Goal: Transaction & Acquisition: Purchase product/service

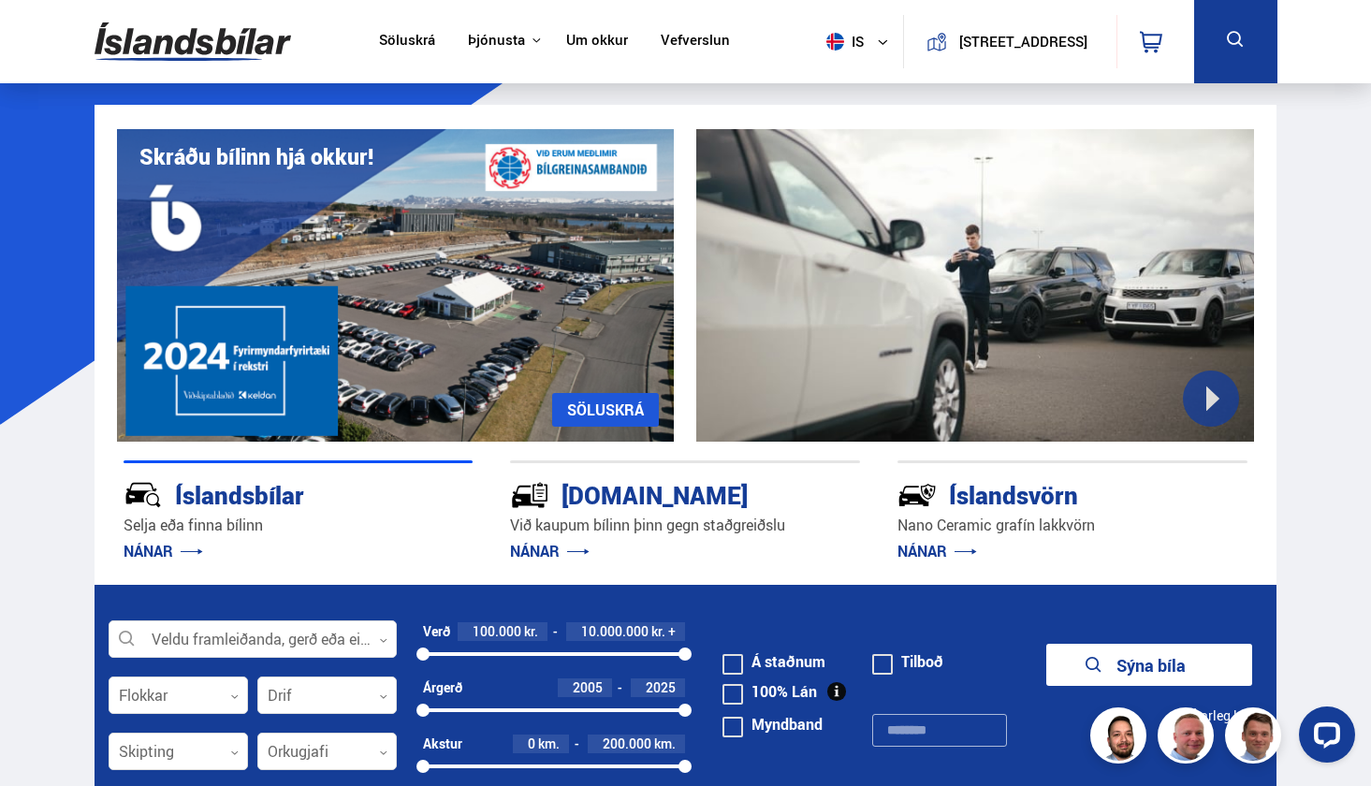
scroll to position [108, 0]
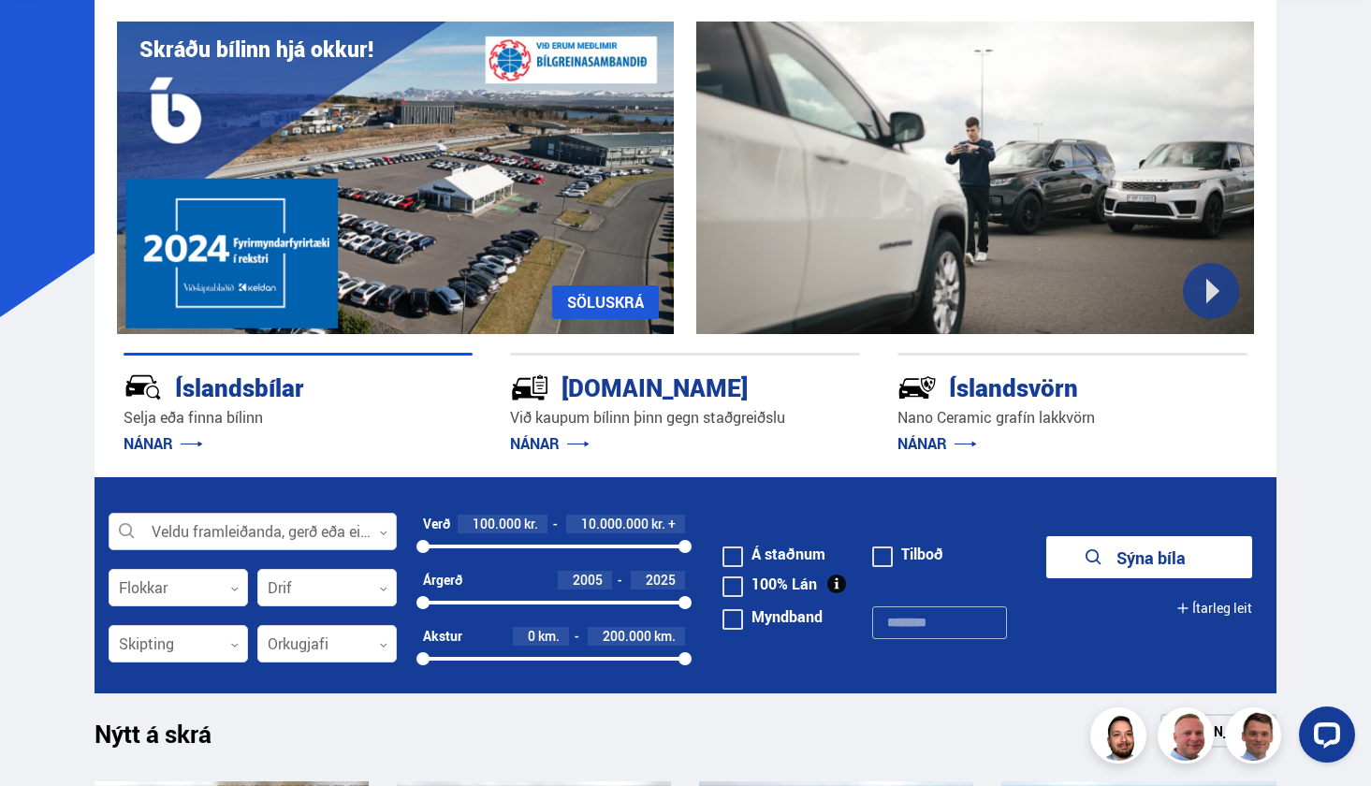
click at [291, 518] on div at bounding box center [253, 532] width 288 height 37
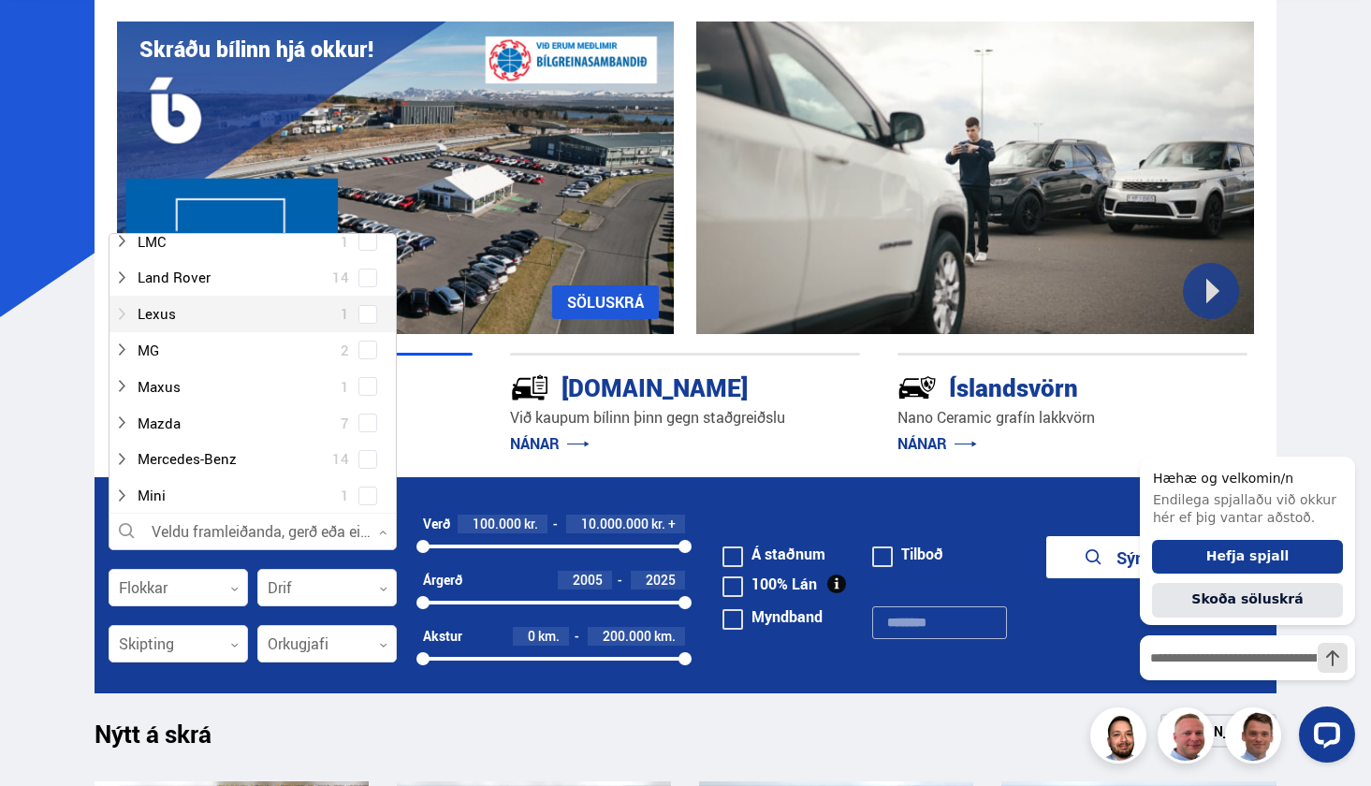
scroll to position [726, 0]
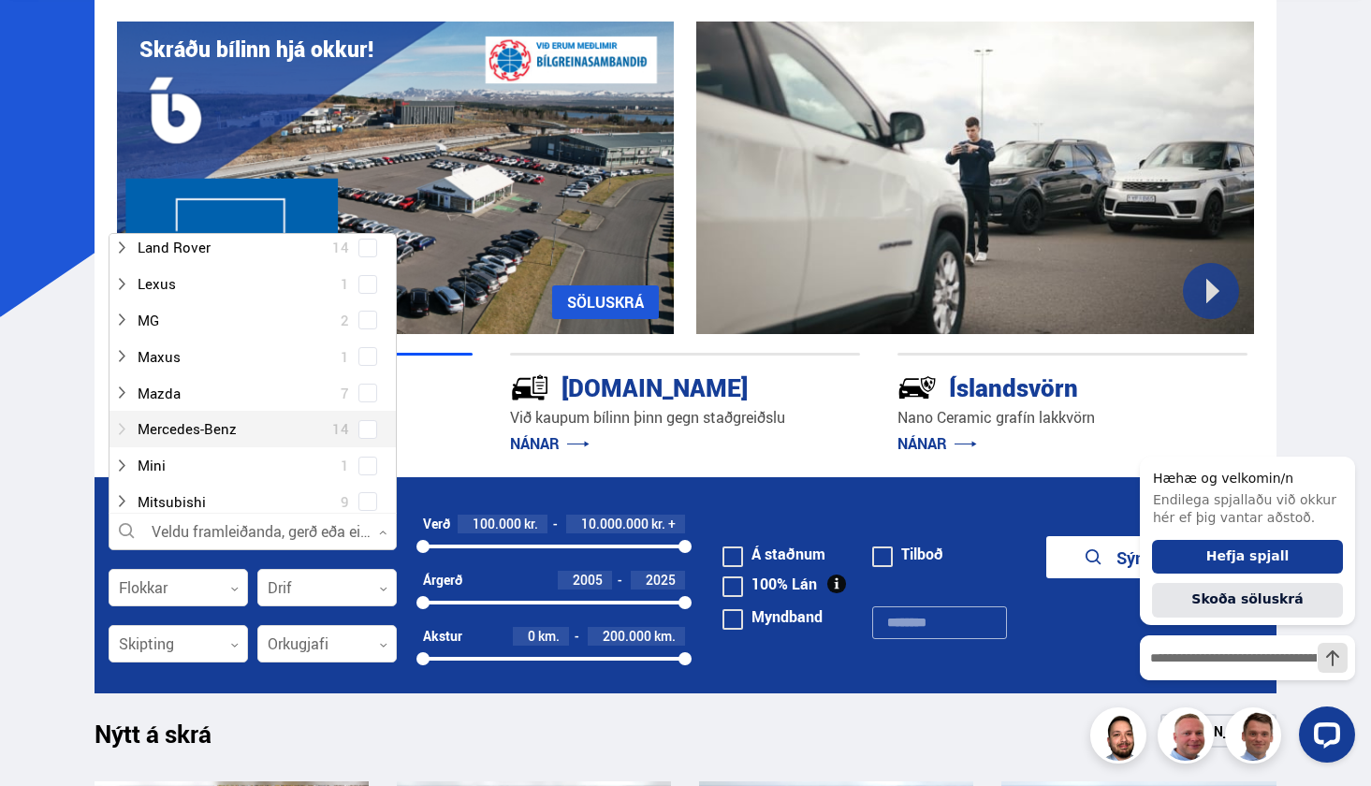
click at [223, 416] on div at bounding box center [234, 429] width 240 height 27
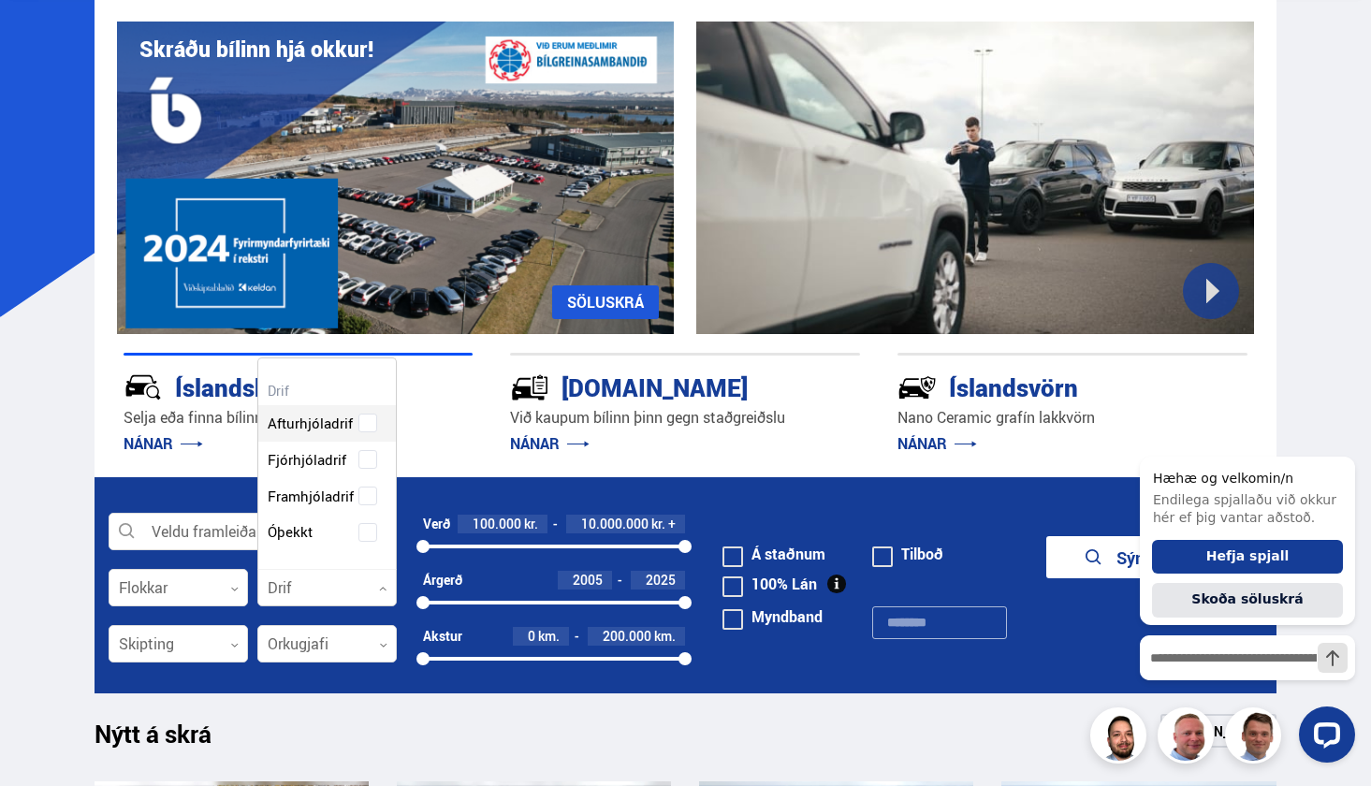
click at [300, 593] on div at bounding box center [326, 588] width 139 height 37
click at [300, 472] on span "Fjórhjóladrif" at bounding box center [307, 459] width 79 height 27
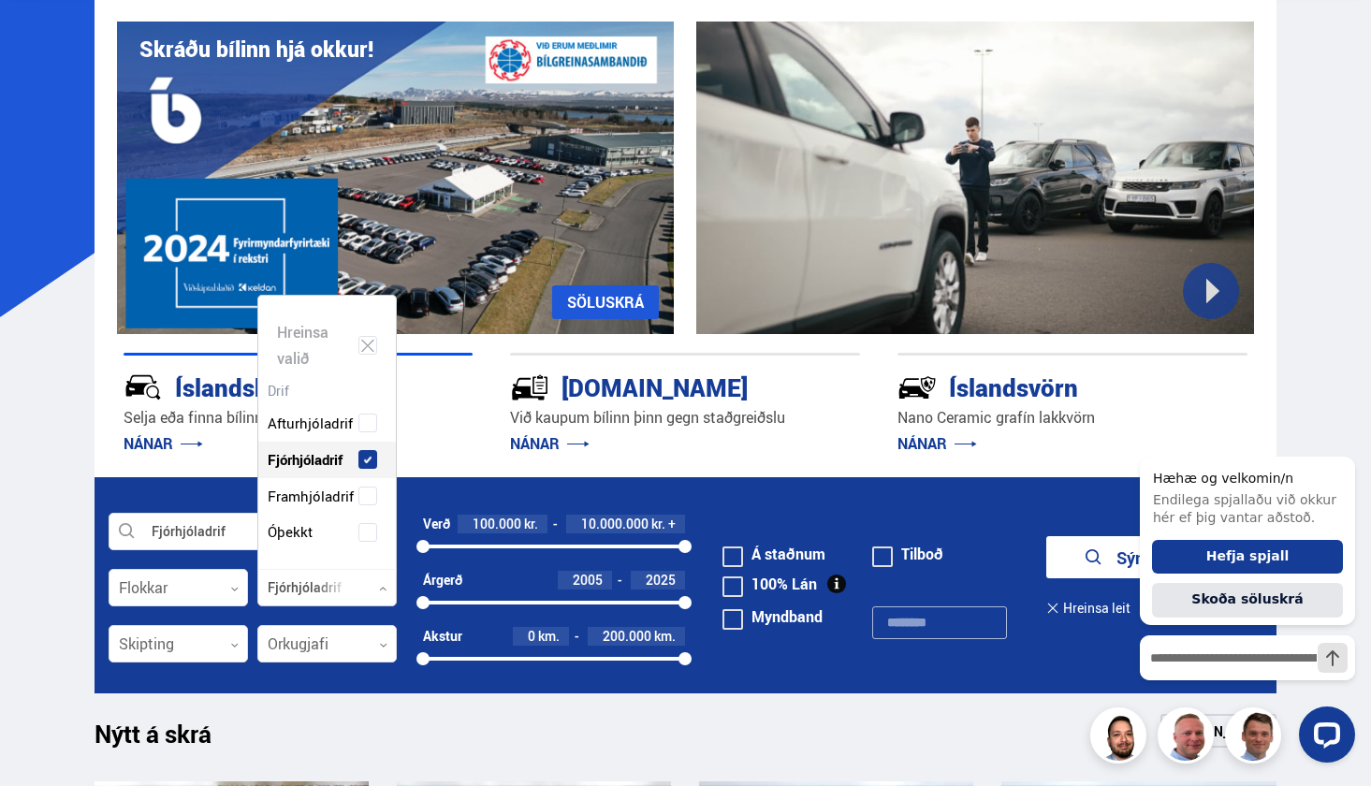
scroll to position [269, 138]
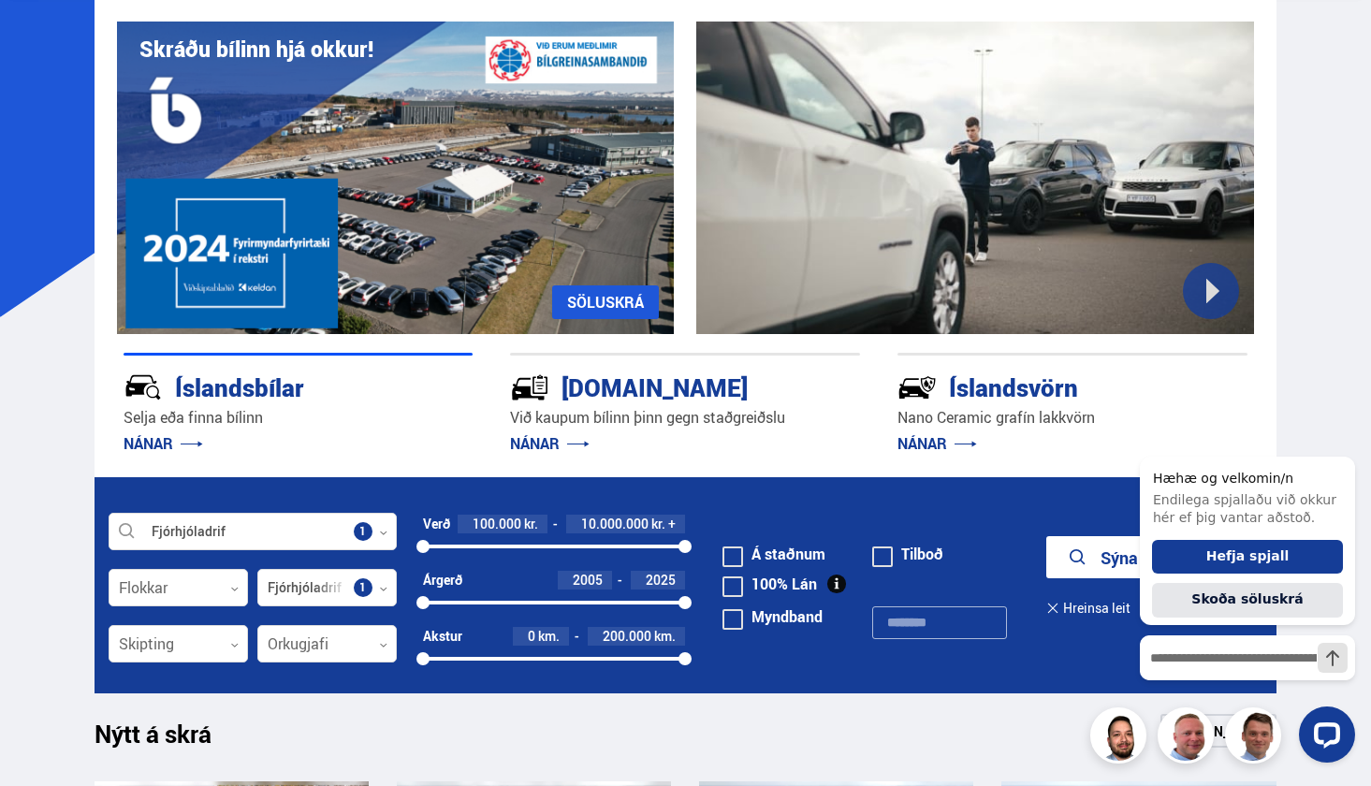
scroll to position [139, 0]
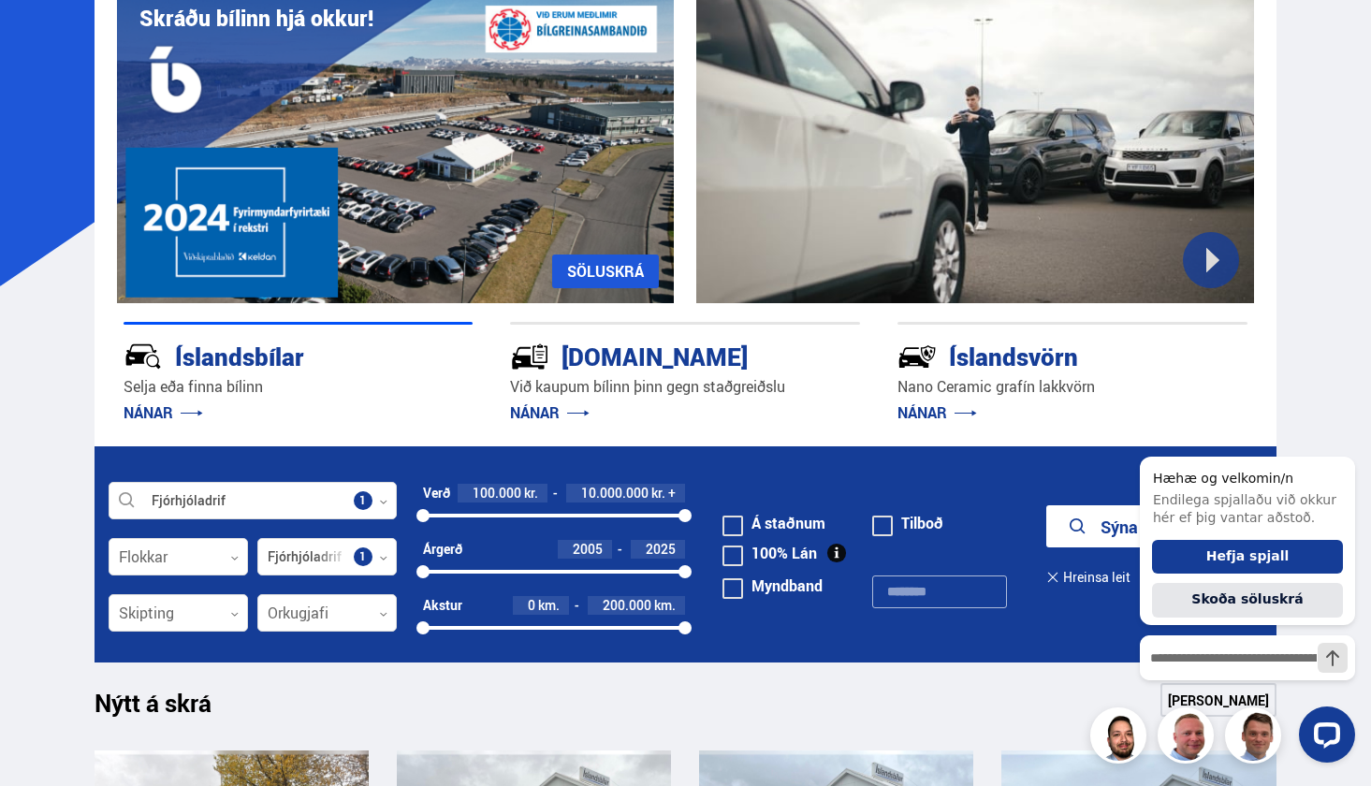
click at [1082, 515] on button "Sýna 180 bíla" at bounding box center [1149, 526] width 206 height 42
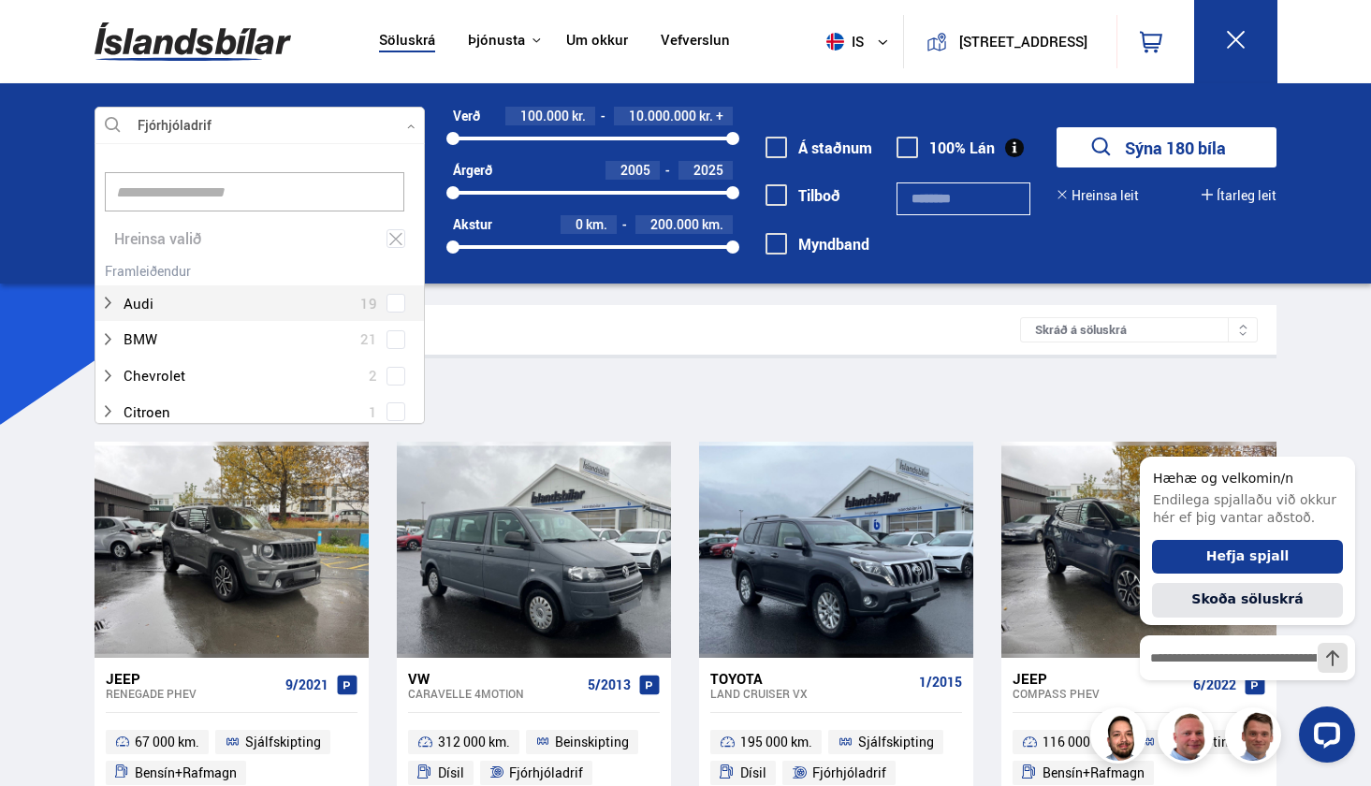
click at [400, 131] on div at bounding box center [260, 126] width 331 height 37
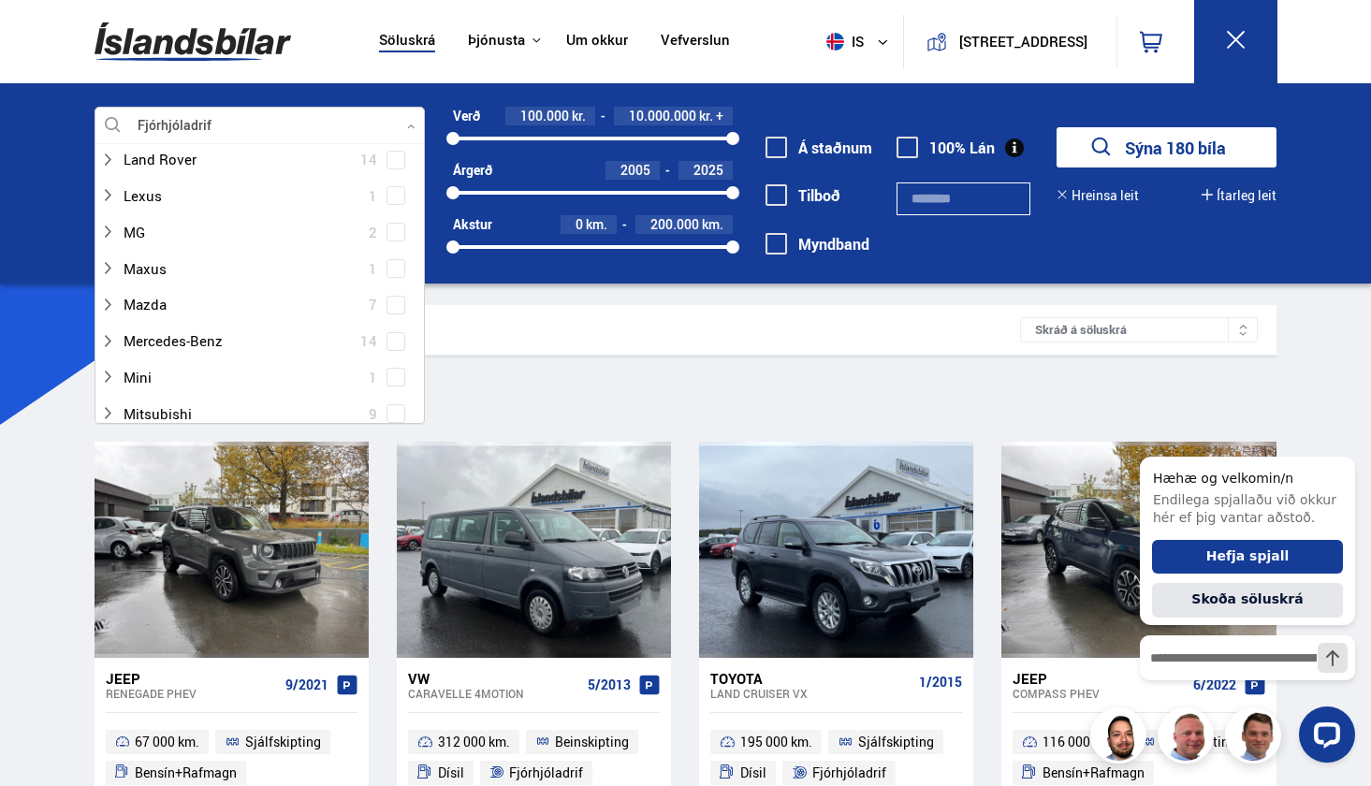
scroll to position [762, 0]
click at [205, 327] on div at bounding box center [241, 340] width 283 height 27
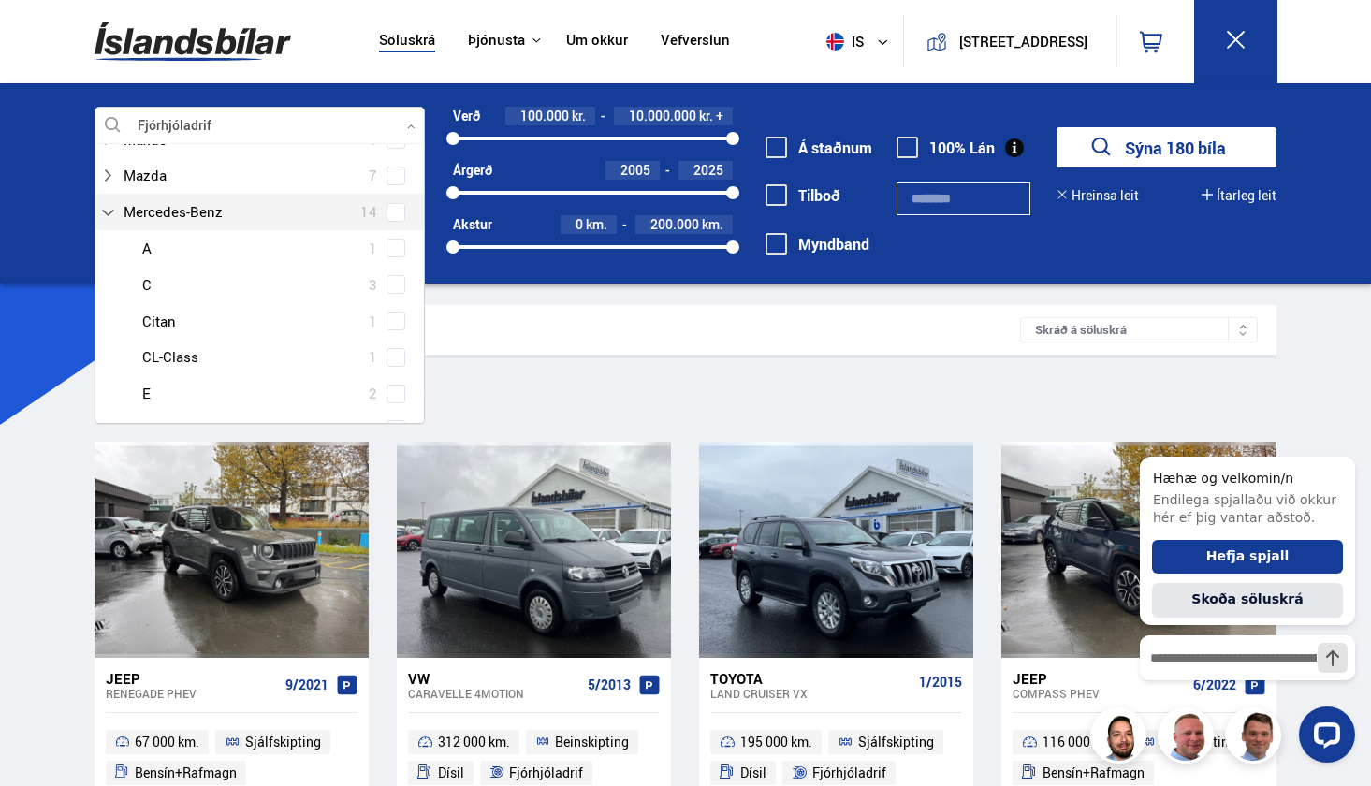
scroll to position [909, 0]
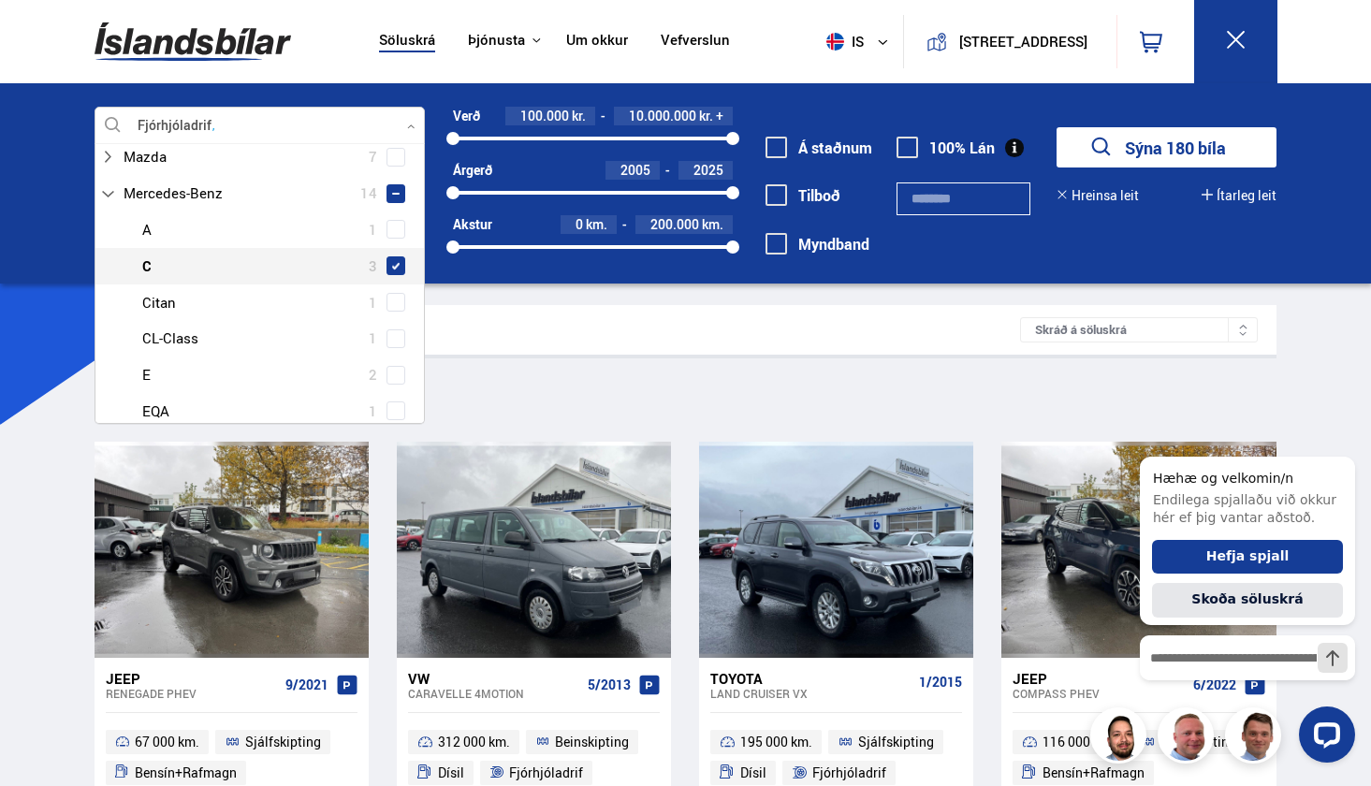
click at [389, 256] on span at bounding box center [396, 265] width 19 height 19
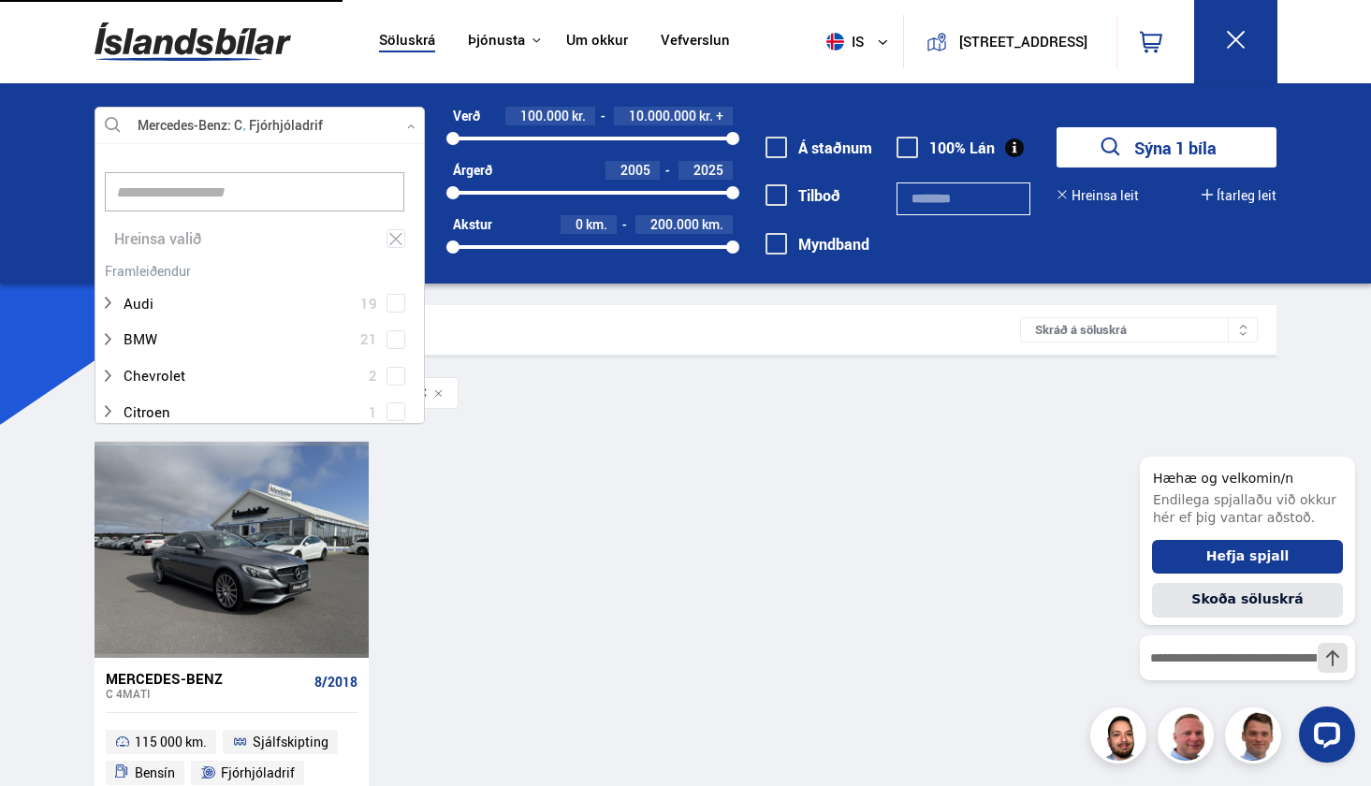
click at [1151, 153] on button "Sýna 1 bíla" at bounding box center [1167, 147] width 220 height 40
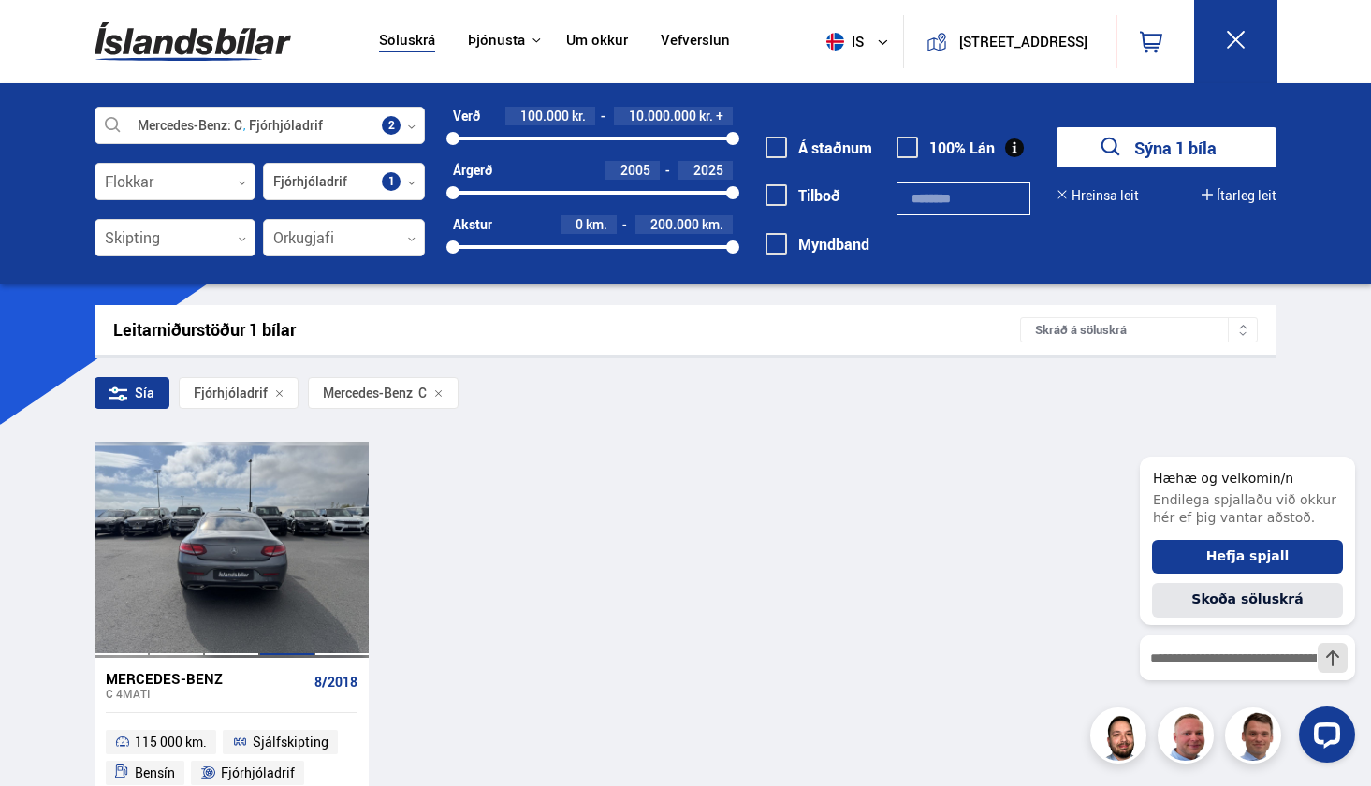
click at [264, 519] on div at bounding box center [286, 549] width 55 height 215
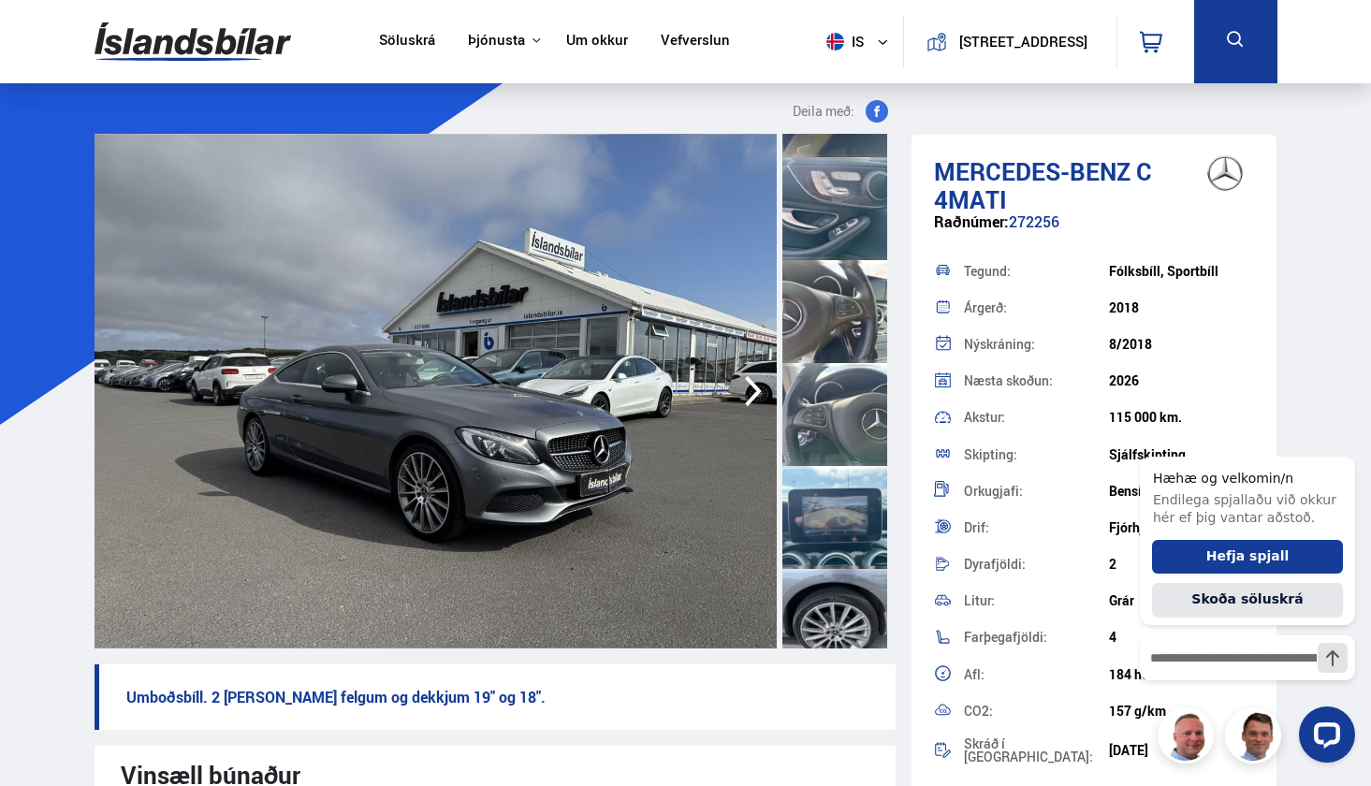
scroll to position [2156, 0]
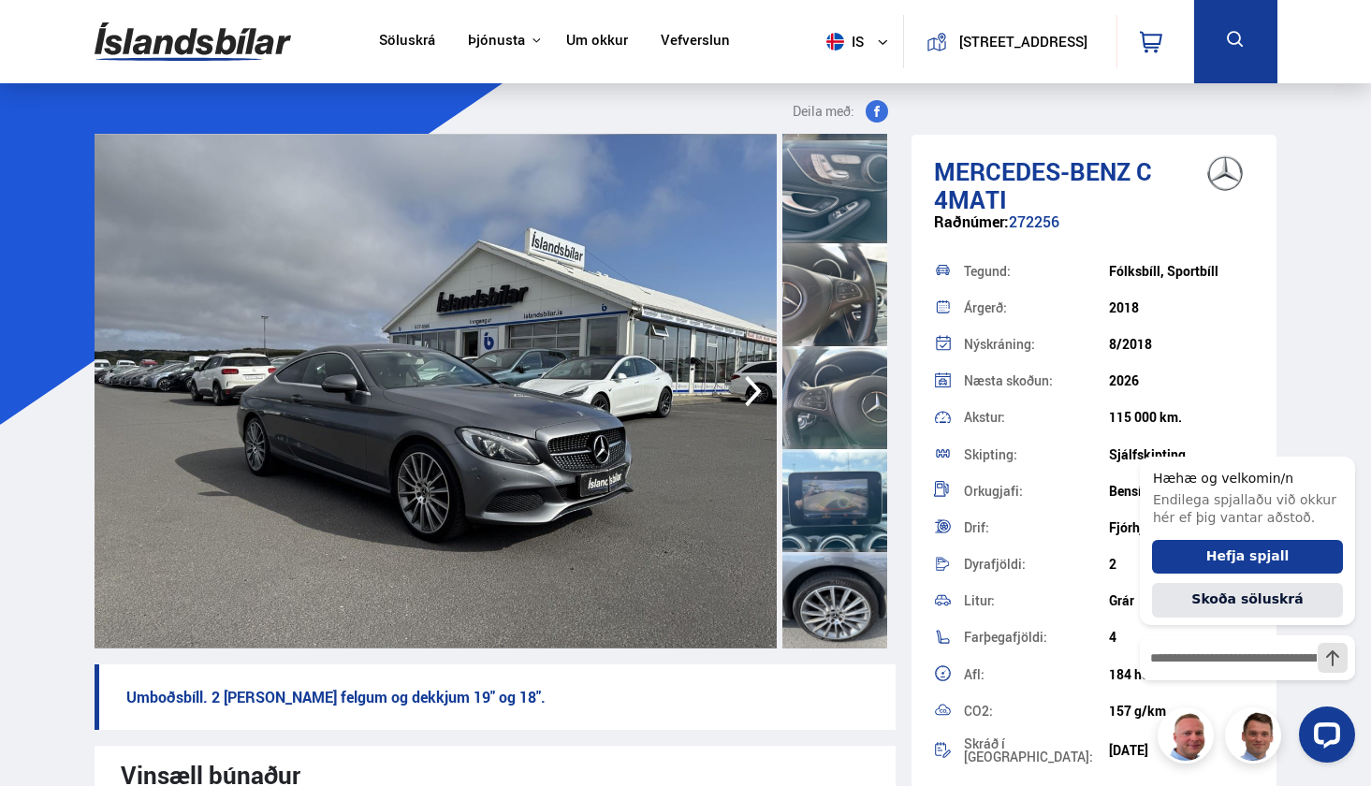
click at [859, 264] on div at bounding box center [835, 294] width 105 height 103
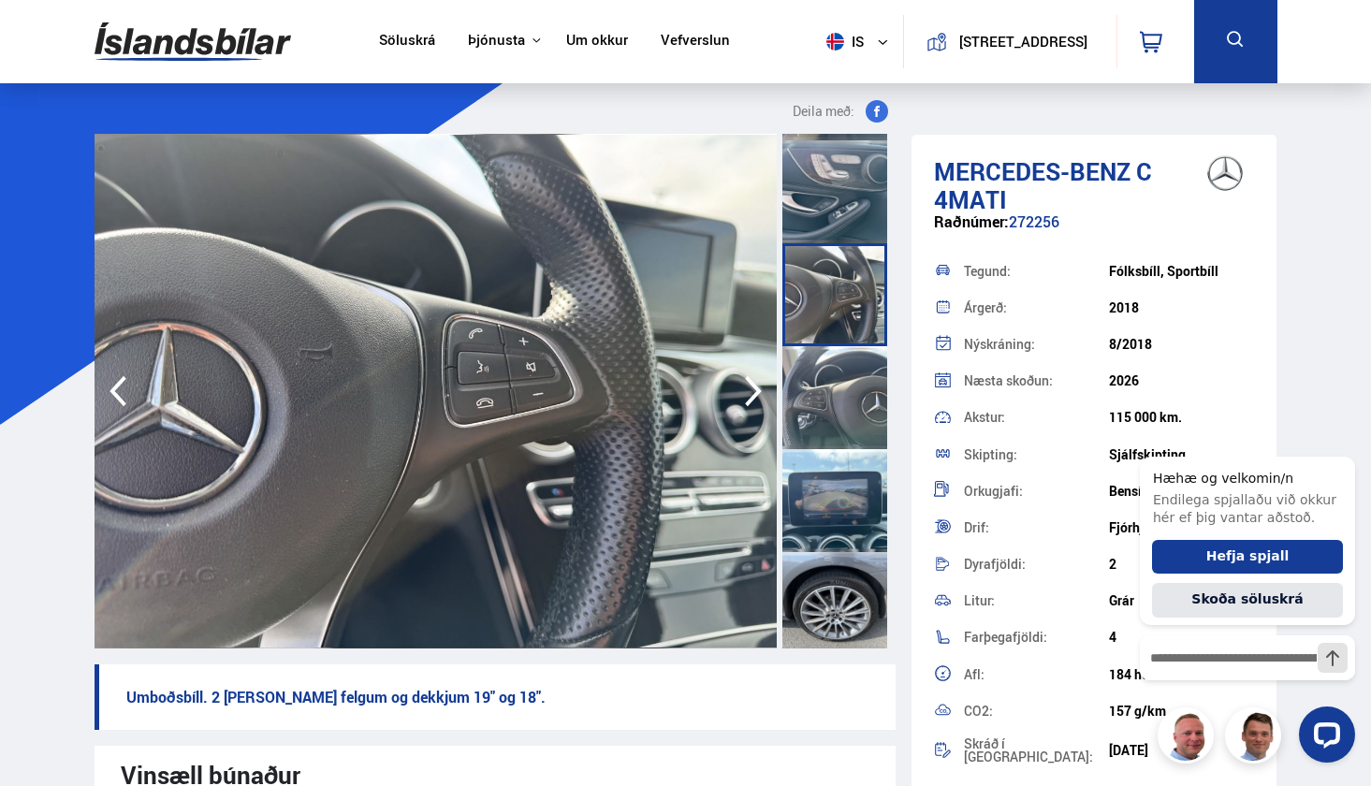
click at [830, 371] on div at bounding box center [835, 397] width 105 height 103
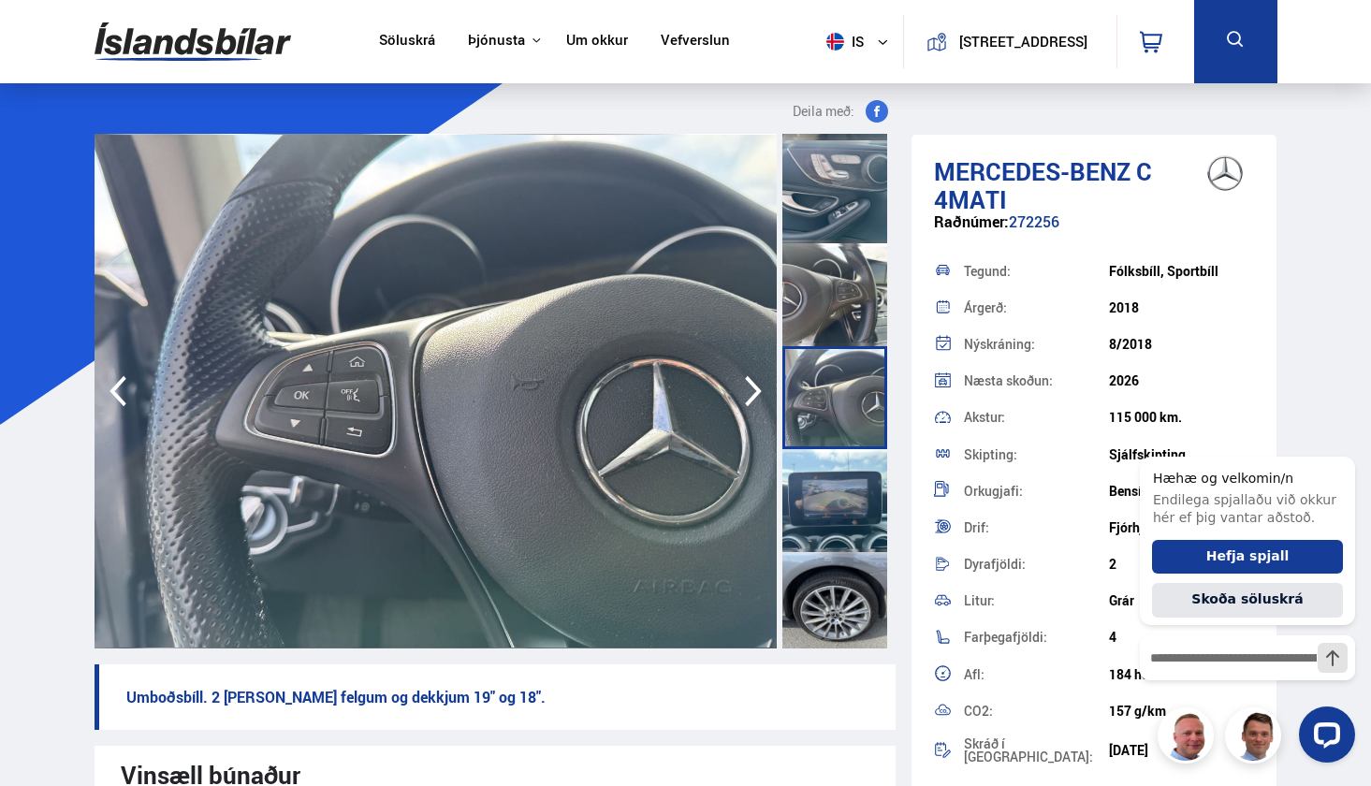
click at [831, 503] on div at bounding box center [835, 500] width 105 height 103
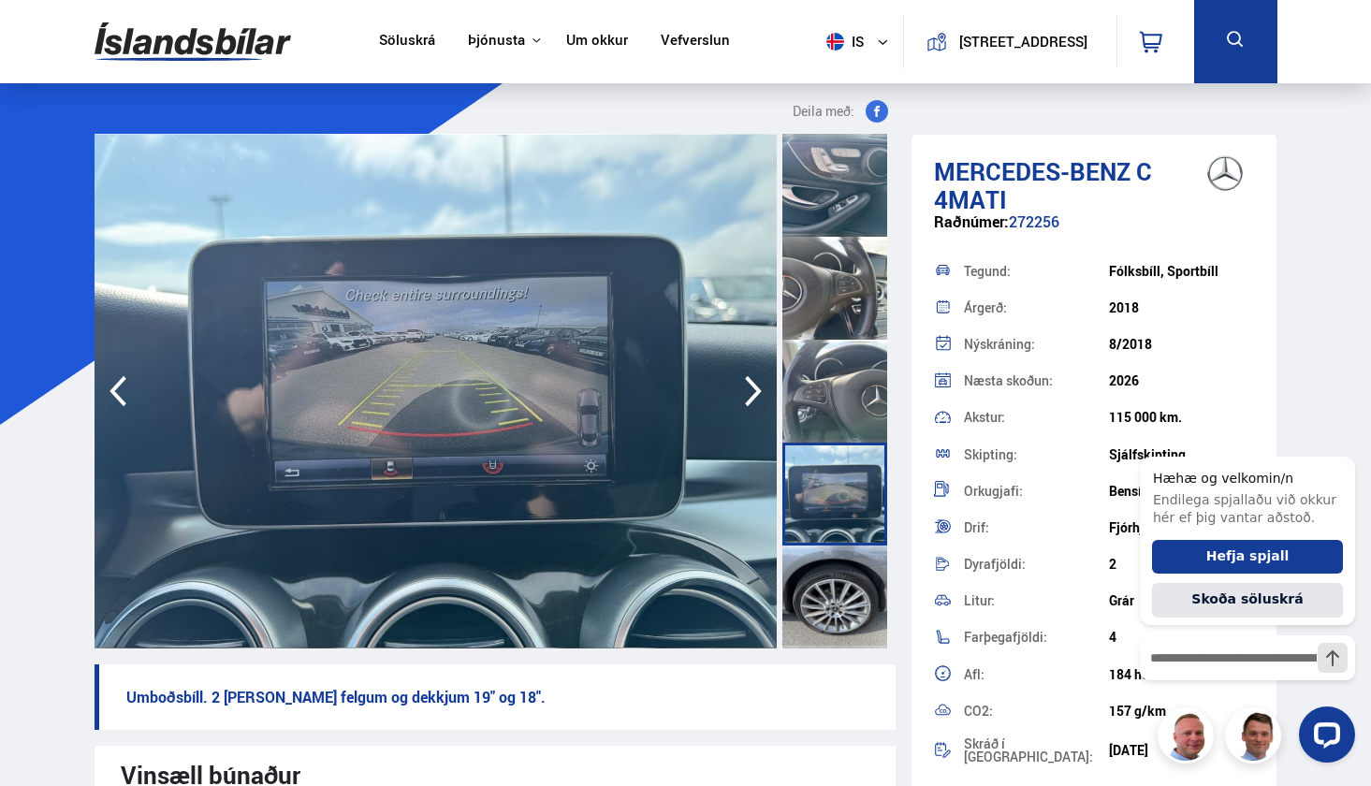
scroll to position [2162, 0]
click at [850, 601] on div at bounding box center [835, 597] width 105 height 103
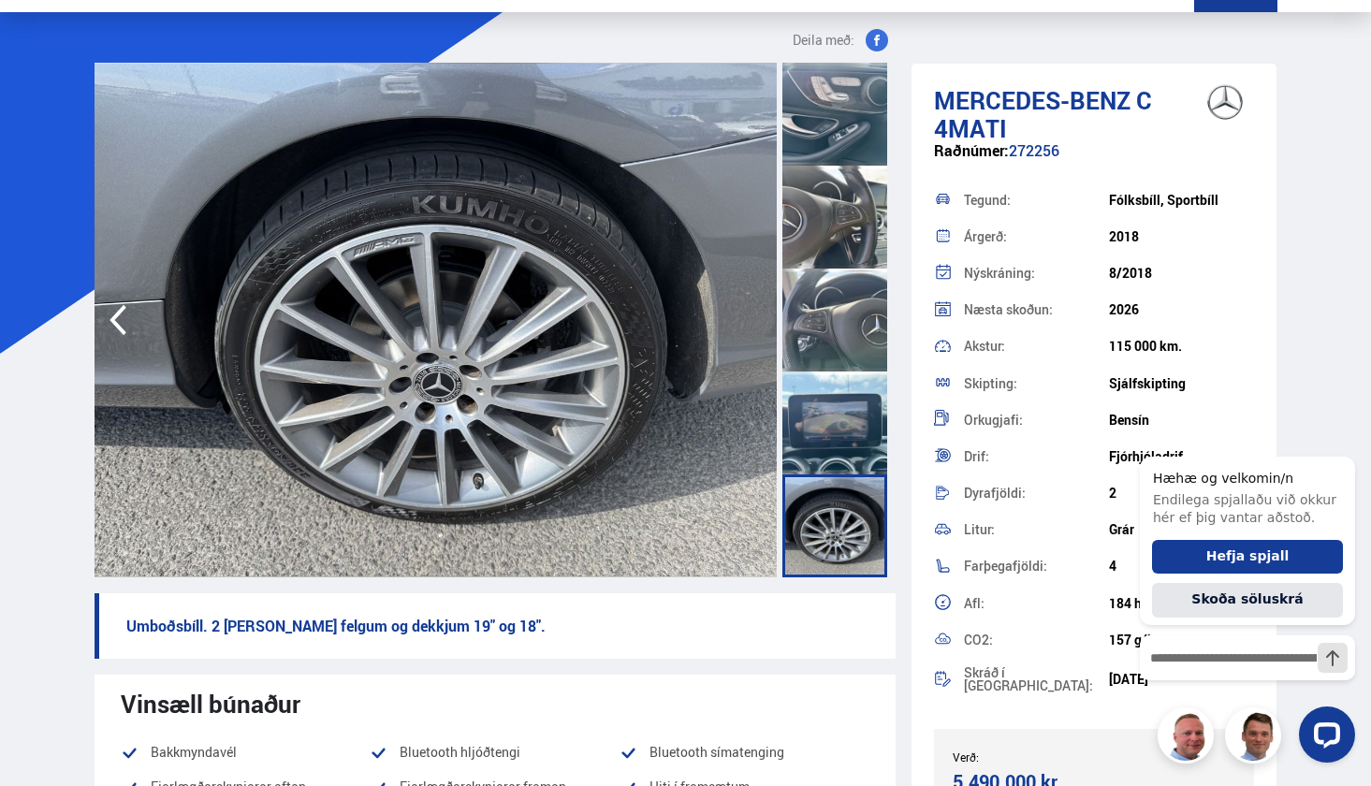
scroll to position [110, 0]
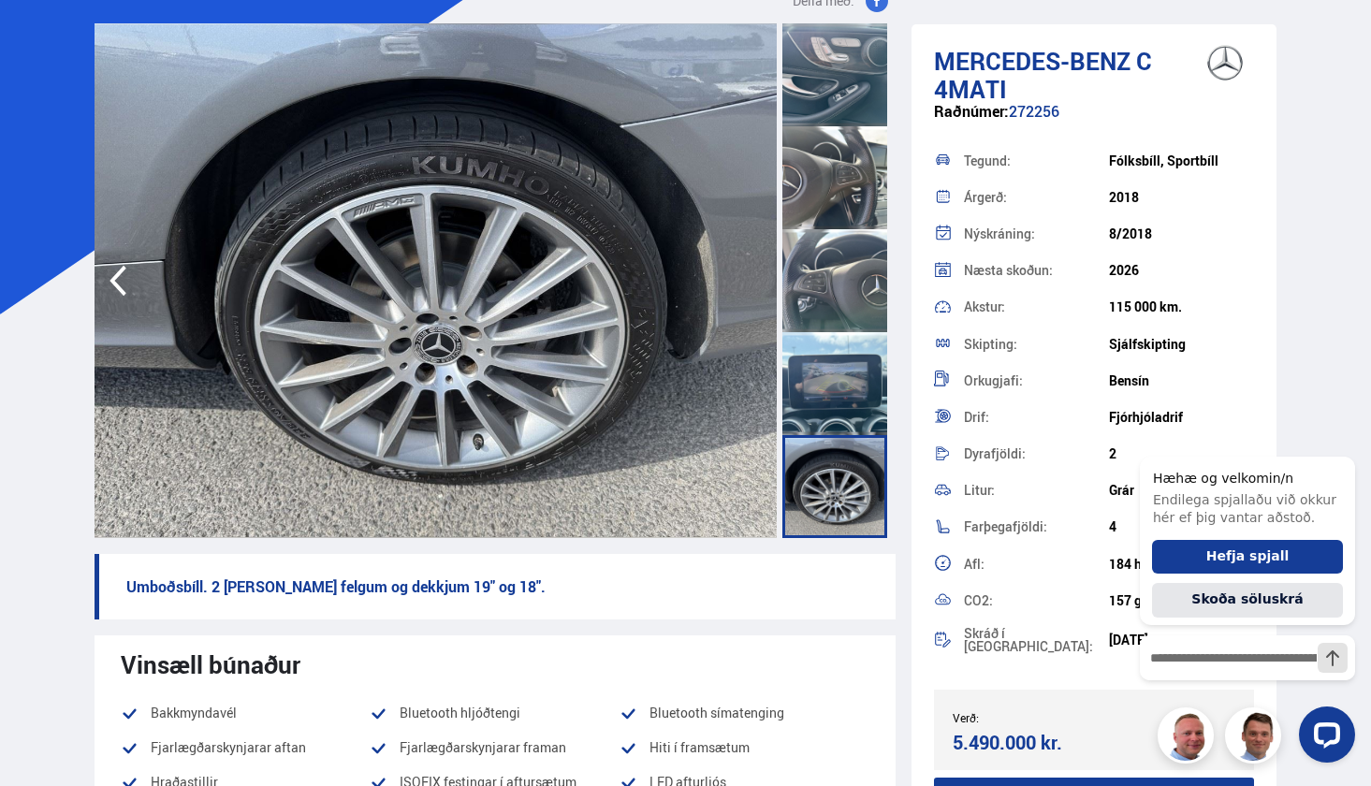
click at [838, 388] on div at bounding box center [835, 383] width 105 height 103
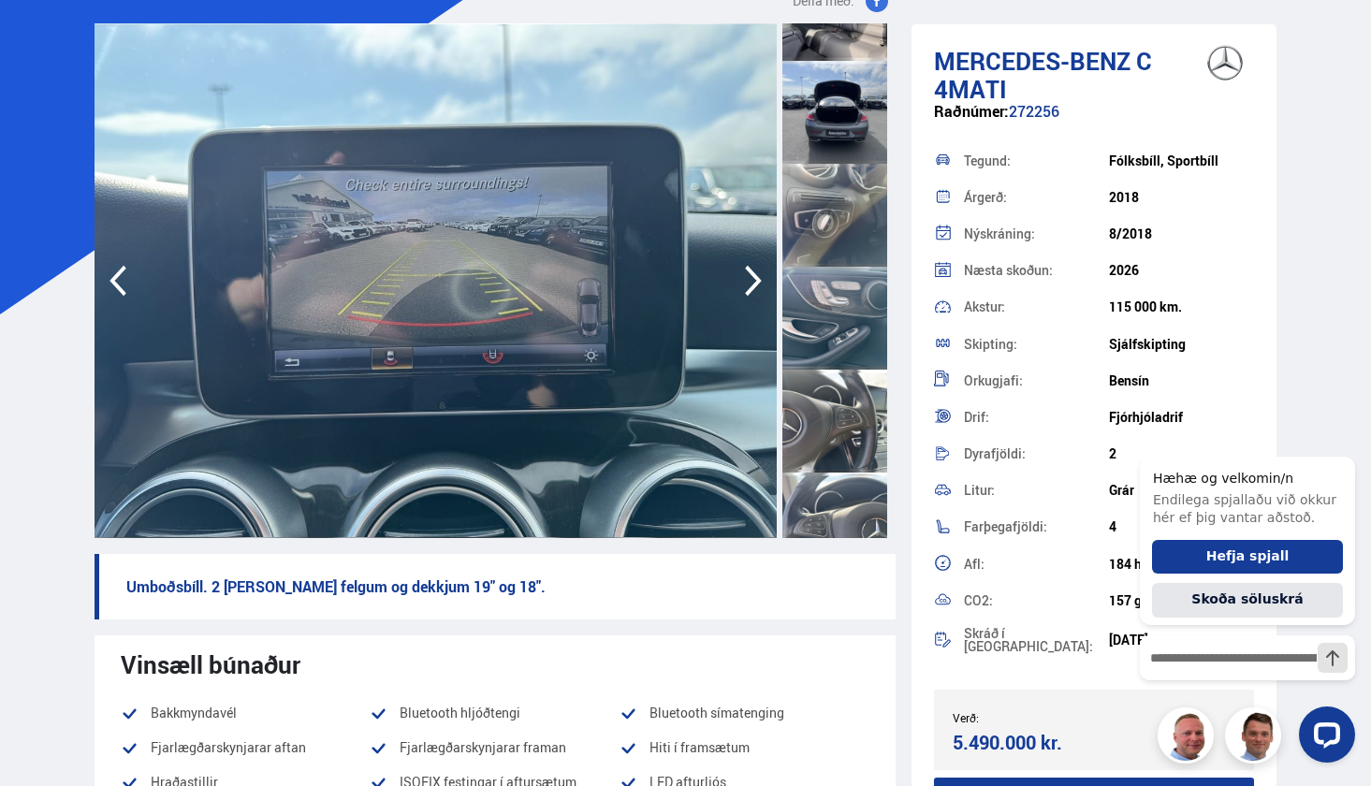
scroll to position [1916, 0]
click at [831, 216] on div at bounding box center [835, 218] width 105 height 103
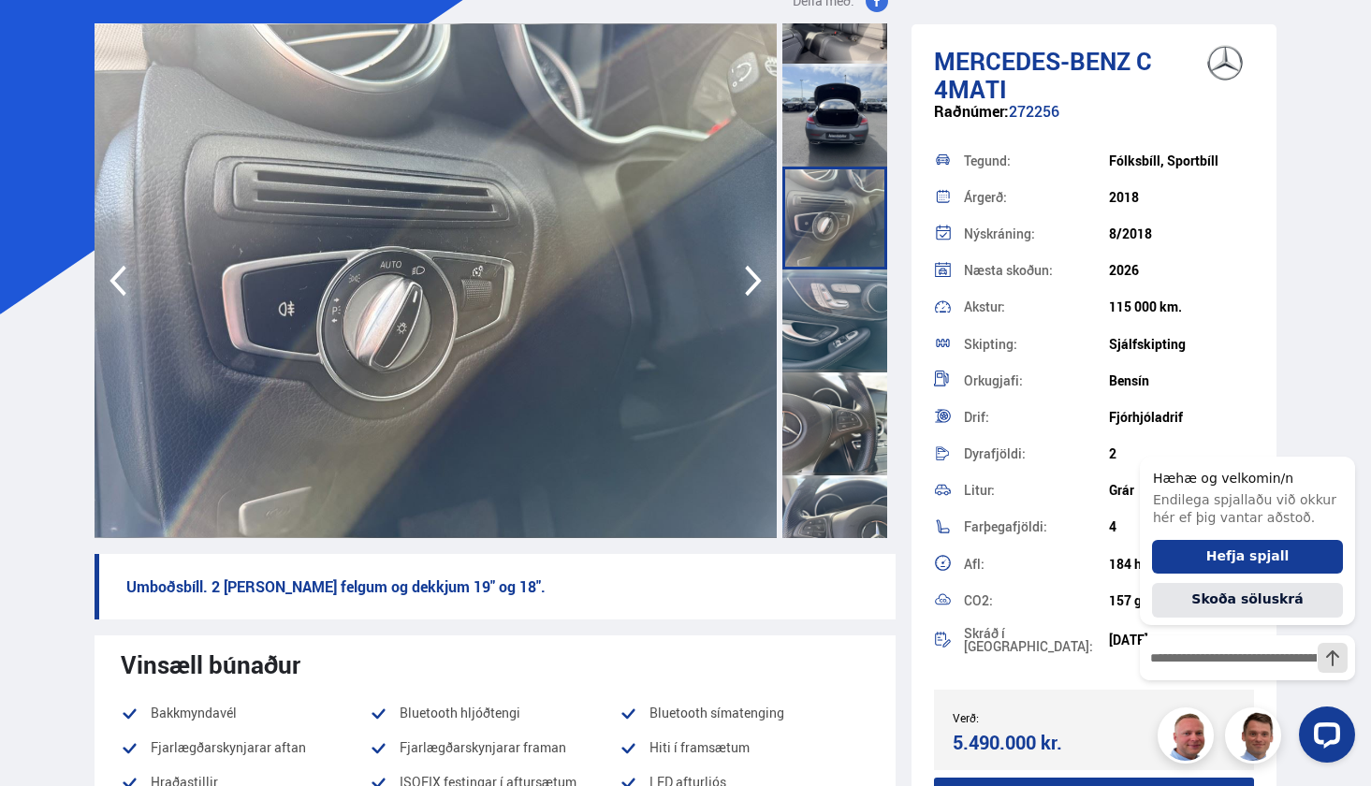
click at [829, 294] on div at bounding box center [835, 321] width 105 height 103
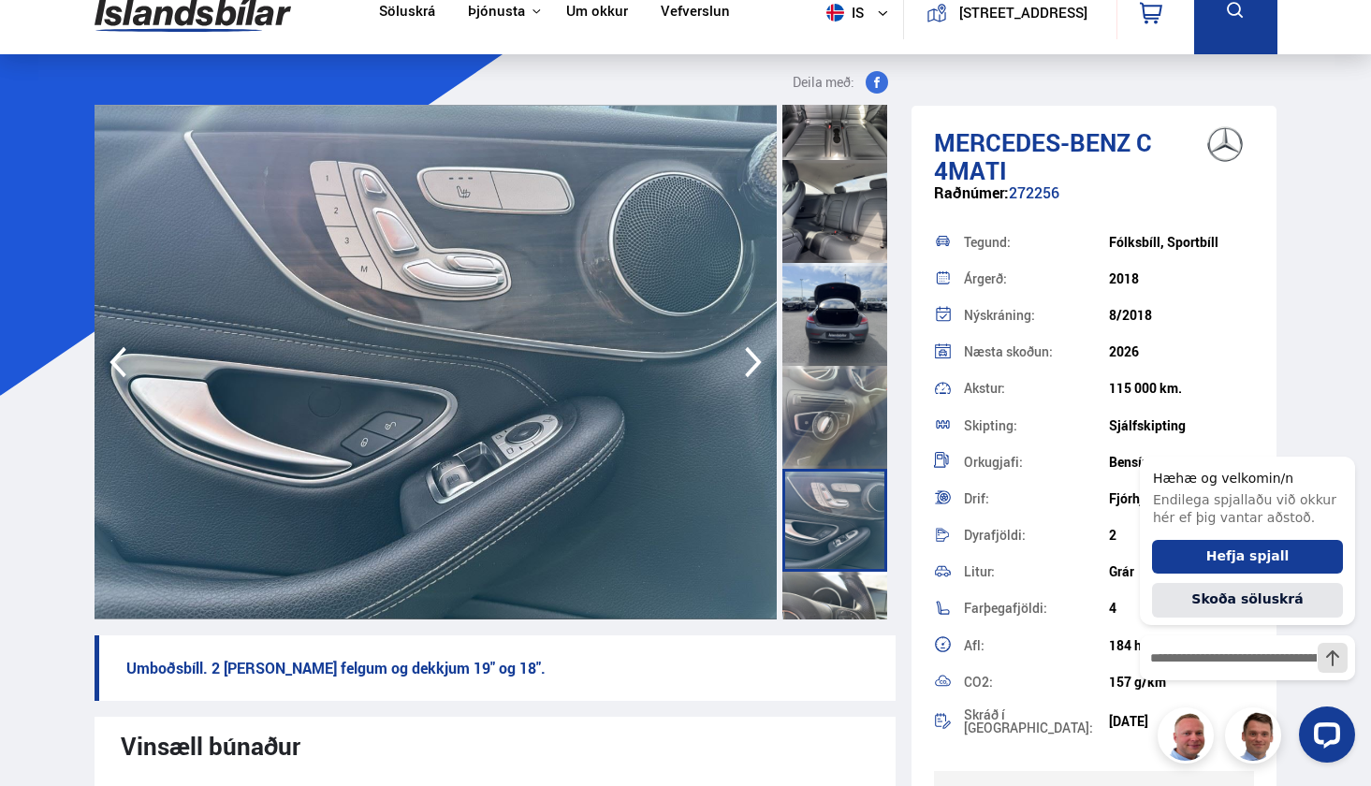
scroll to position [23, 0]
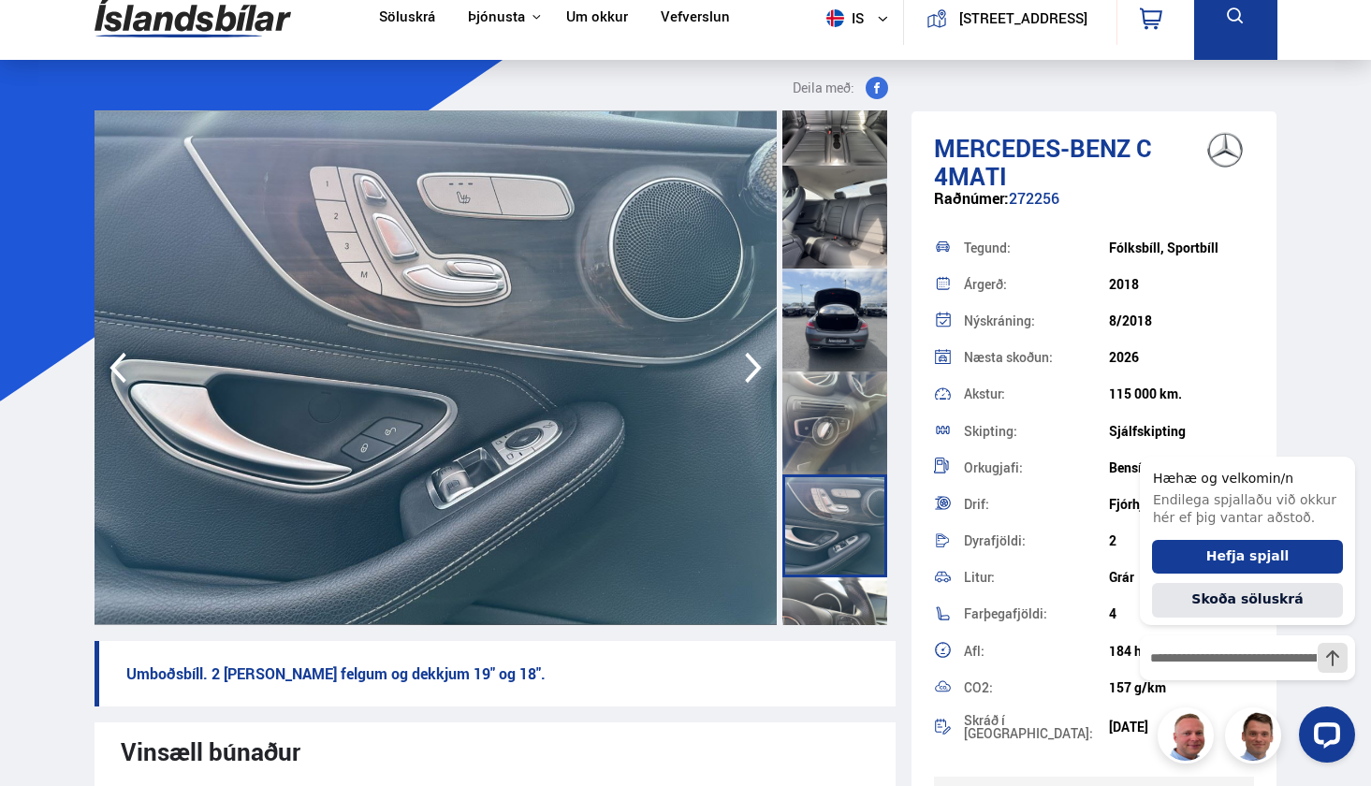
click at [824, 408] on div at bounding box center [835, 423] width 105 height 103
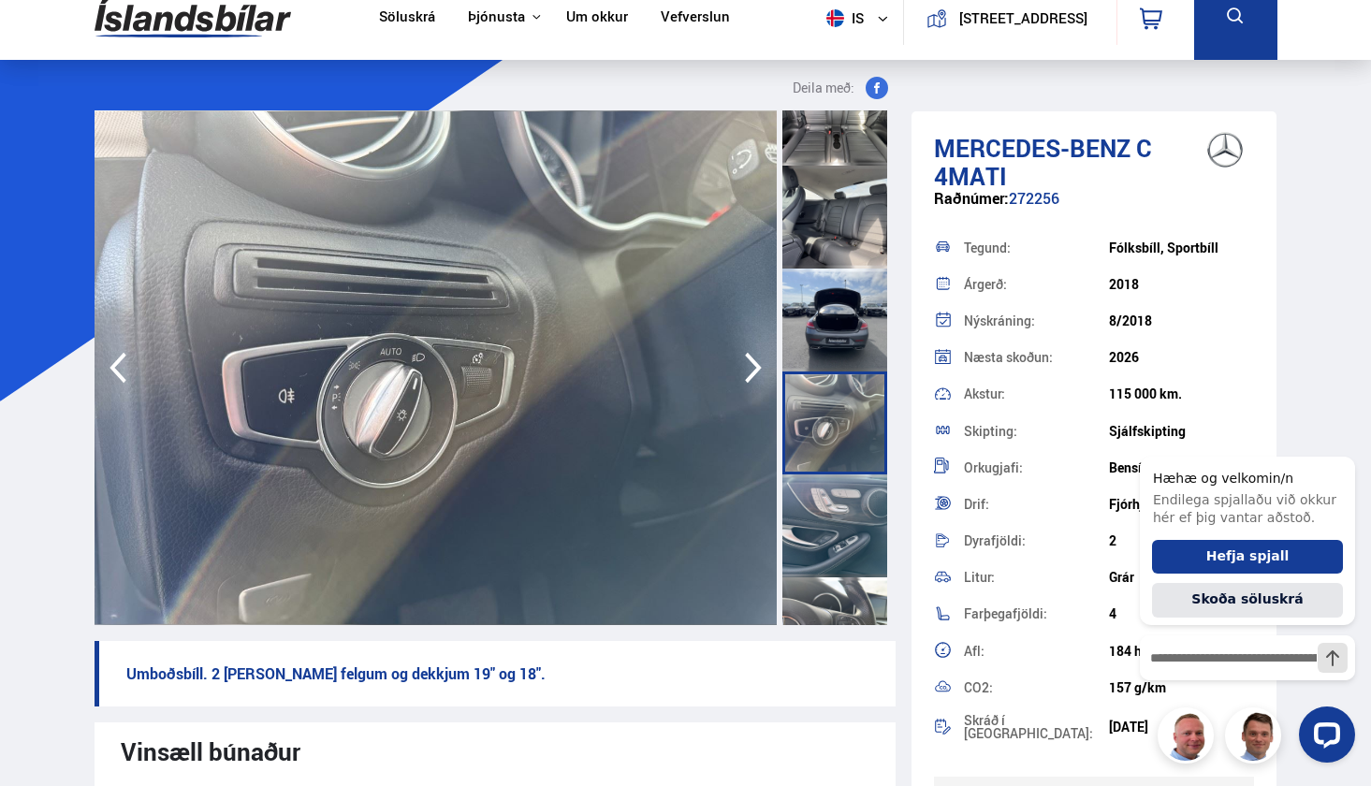
click at [827, 324] on div at bounding box center [835, 320] width 105 height 103
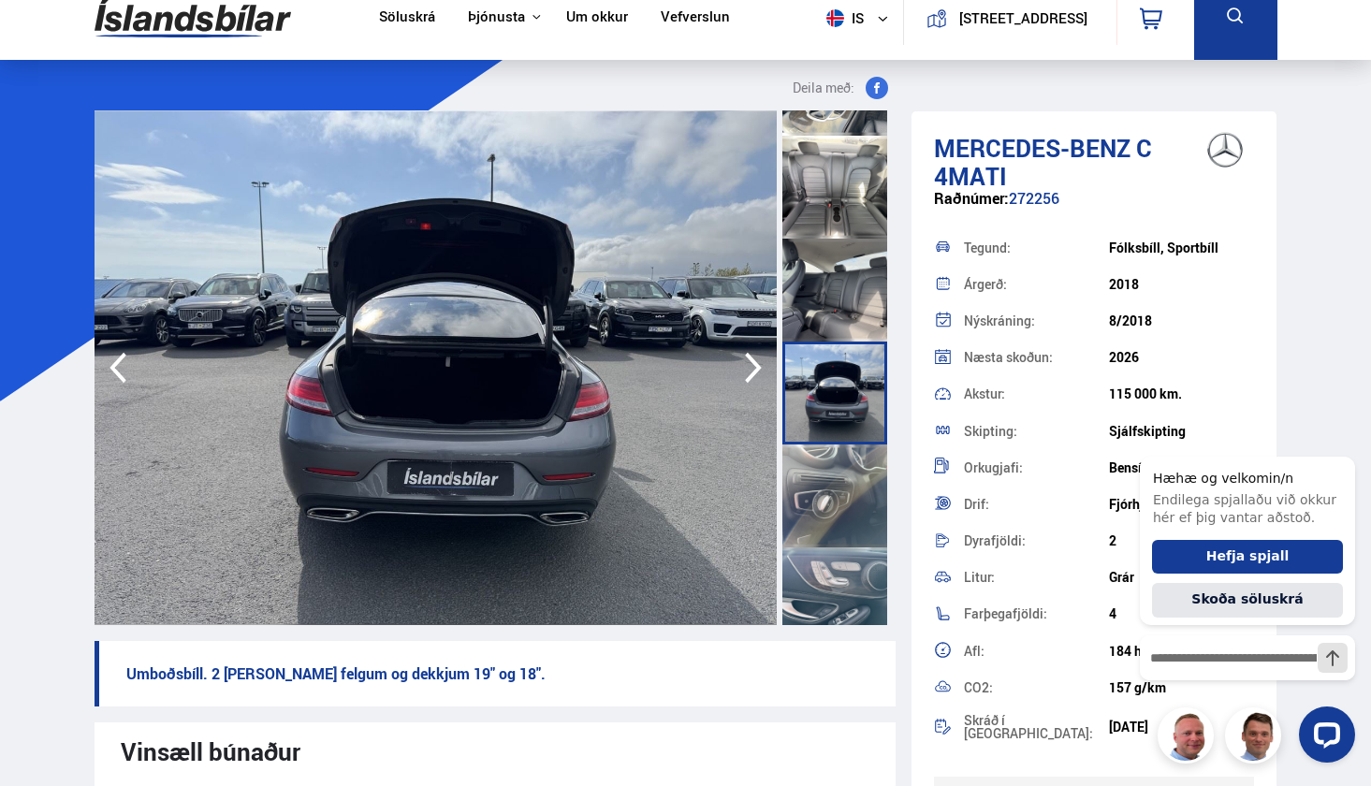
click at [836, 292] on div at bounding box center [835, 290] width 105 height 103
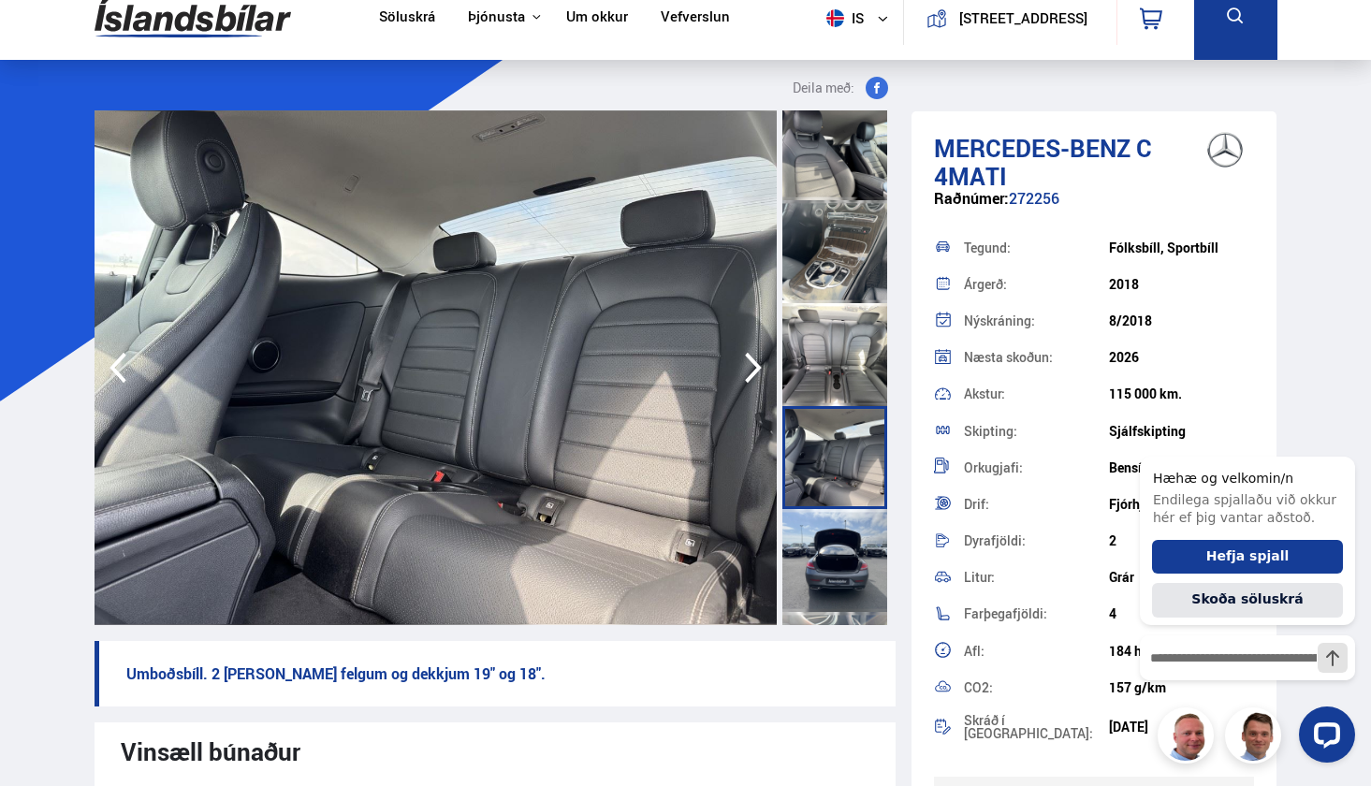
scroll to position [1545, 0]
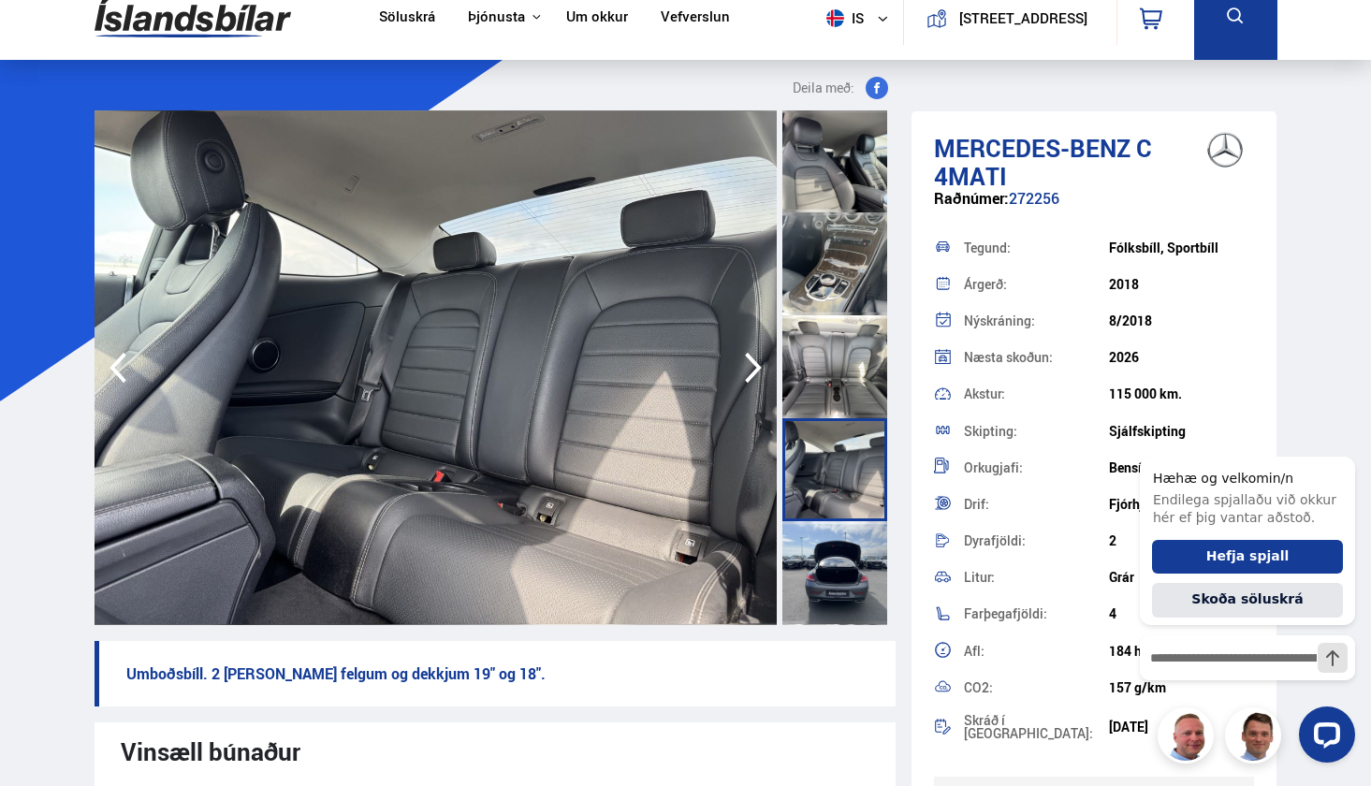
click at [842, 351] on div at bounding box center [835, 366] width 105 height 103
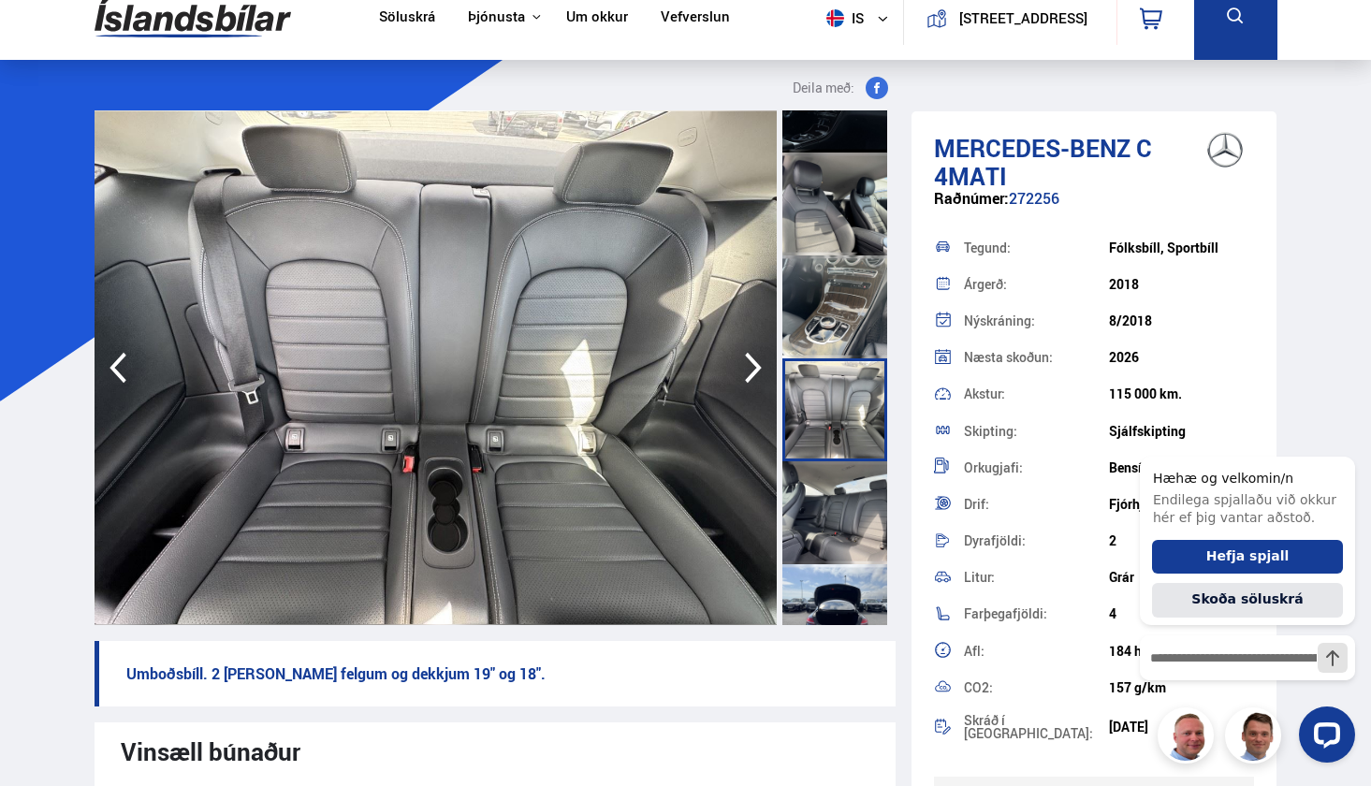
click at [838, 314] on div at bounding box center [835, 307] width 105 height 103
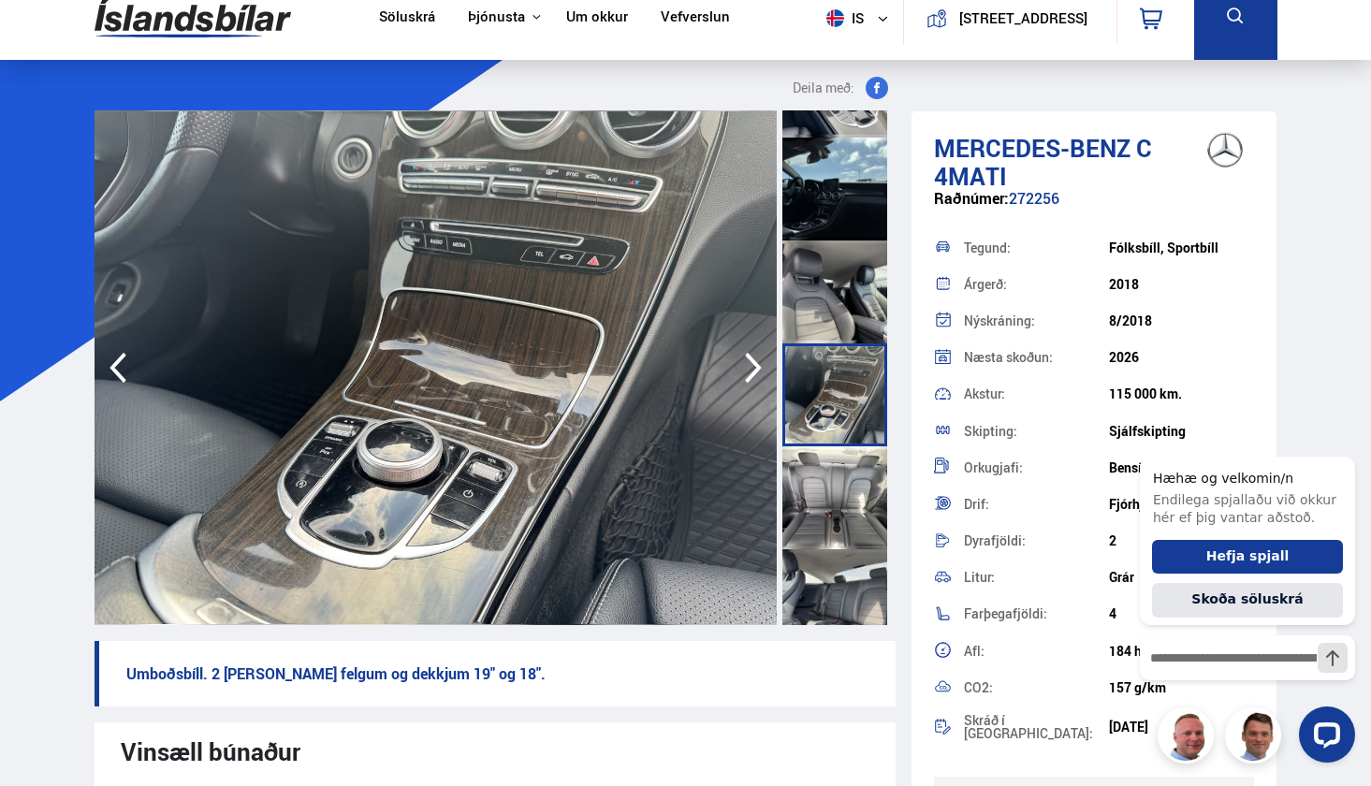
scroll to position [1404, 0]
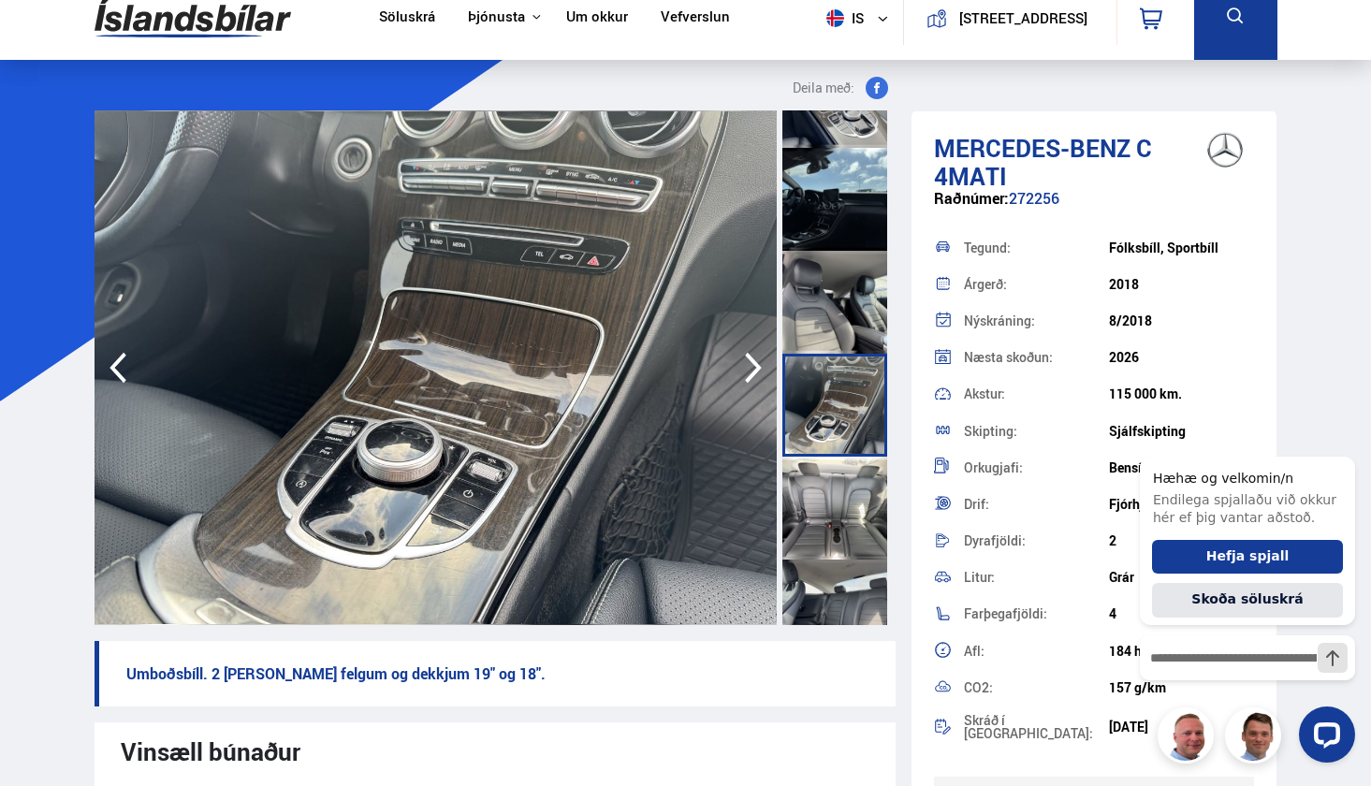
click at [837, 278] on div at bounding box center [835, 302] width 105 height 103
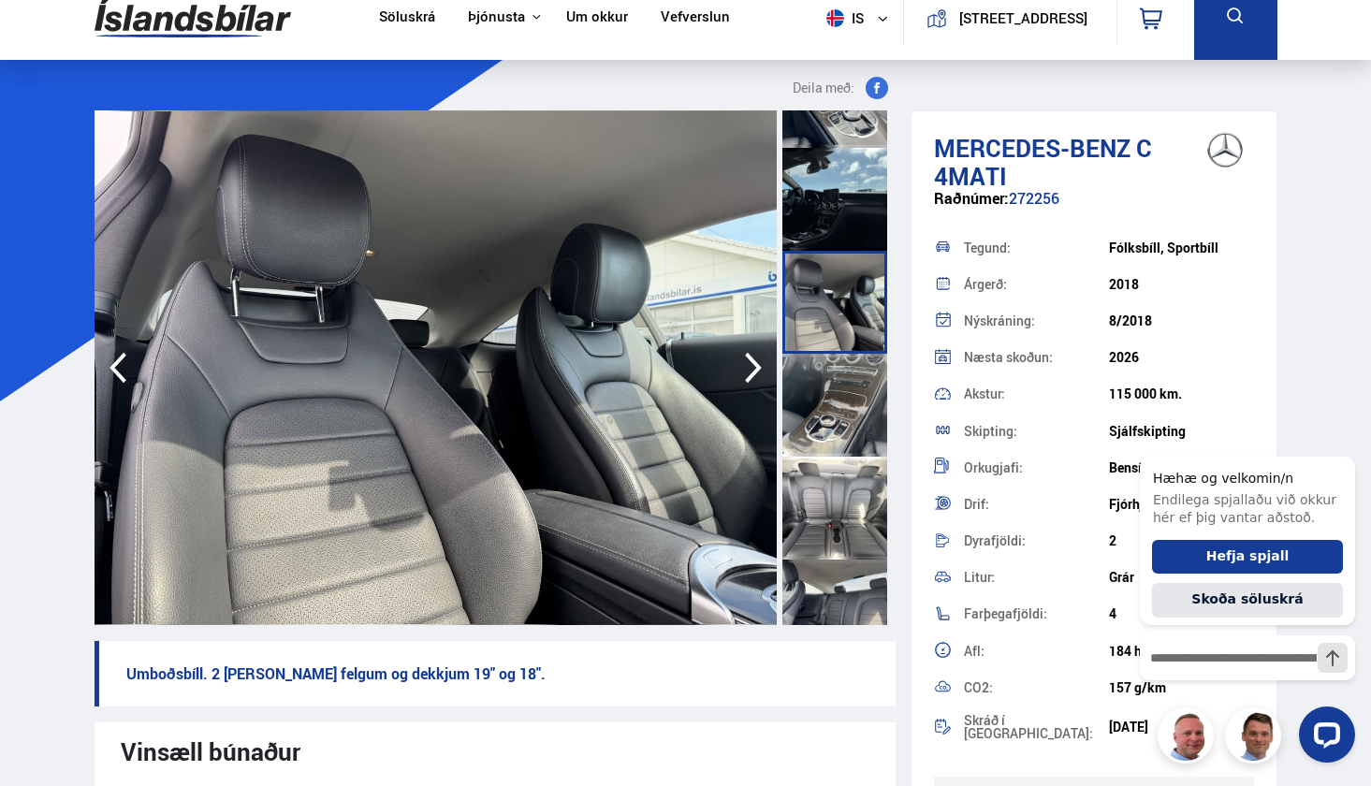
click at [847, 241] on div at bounding box center [835, 199] width 105 height 103
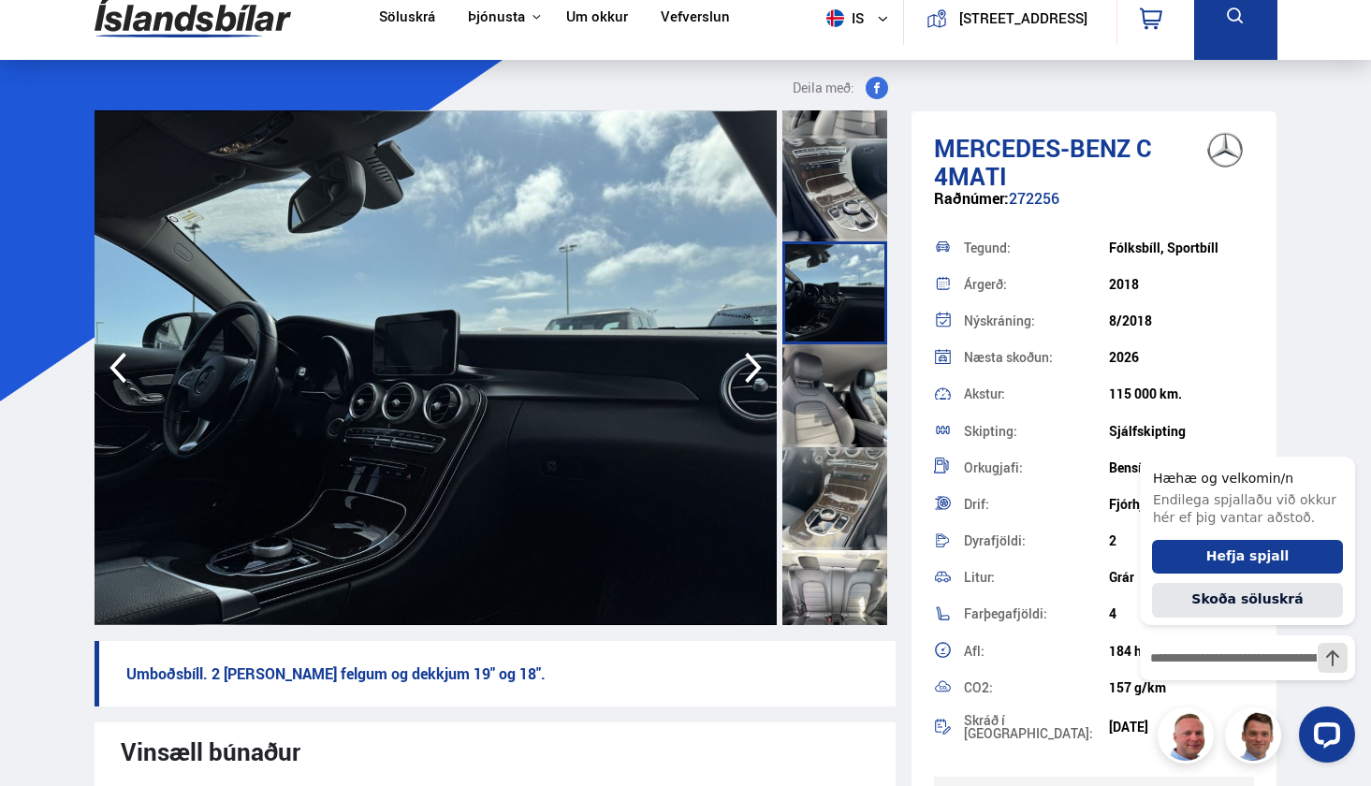
click at [841, 205] on div at bounding box center [835, 190] width 105 height 103
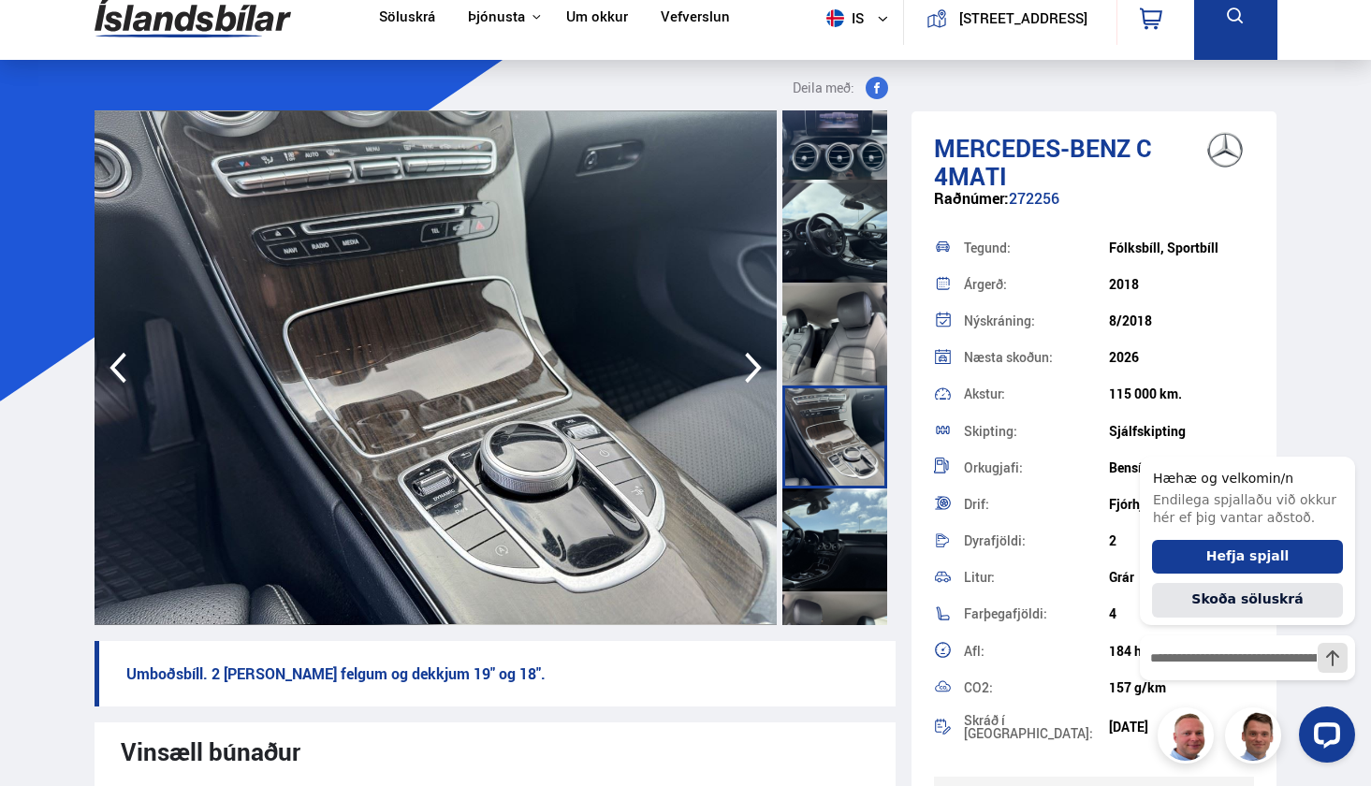
click at [835, 366] on div at bounding box center [835, 334] width 105 height 103
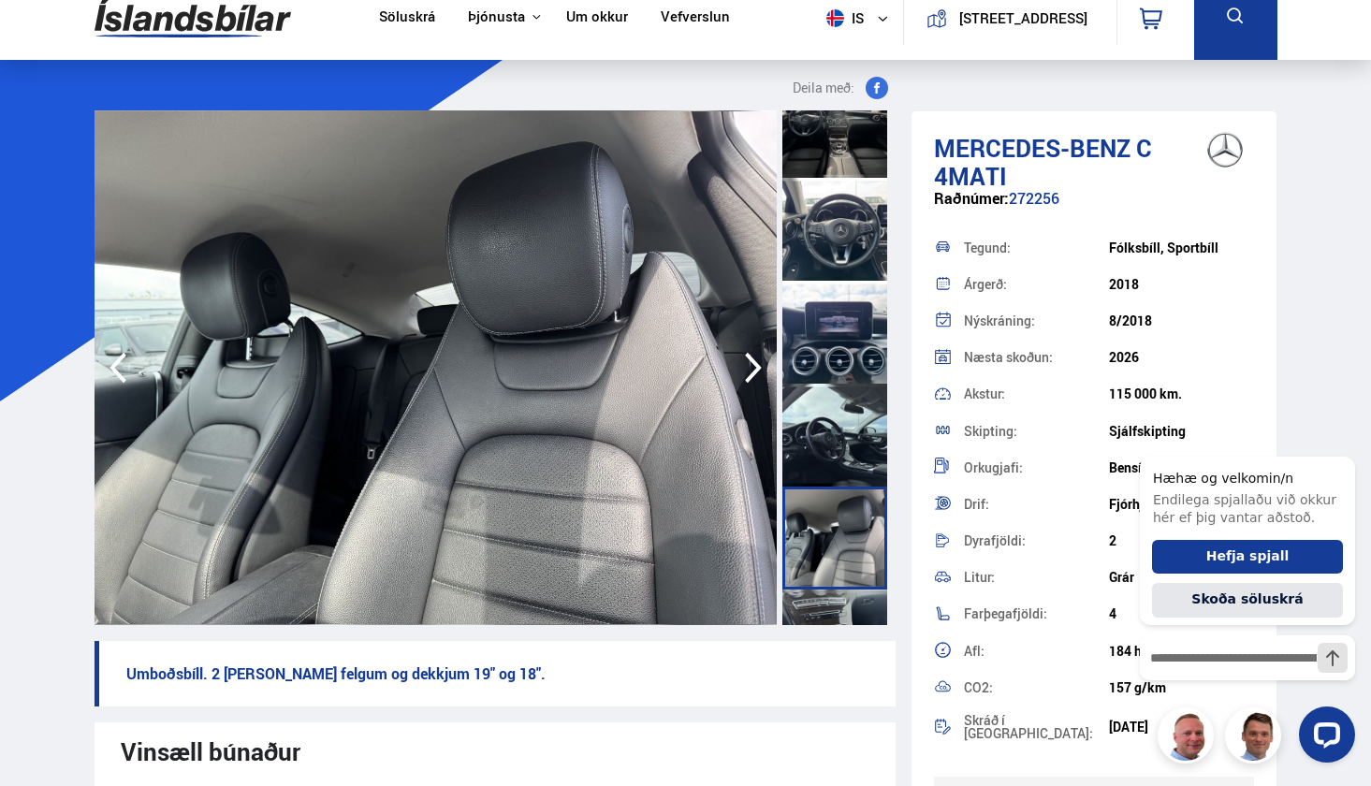
click at [837, 315] on div at bounding box center [835, 332] width 105 height 103
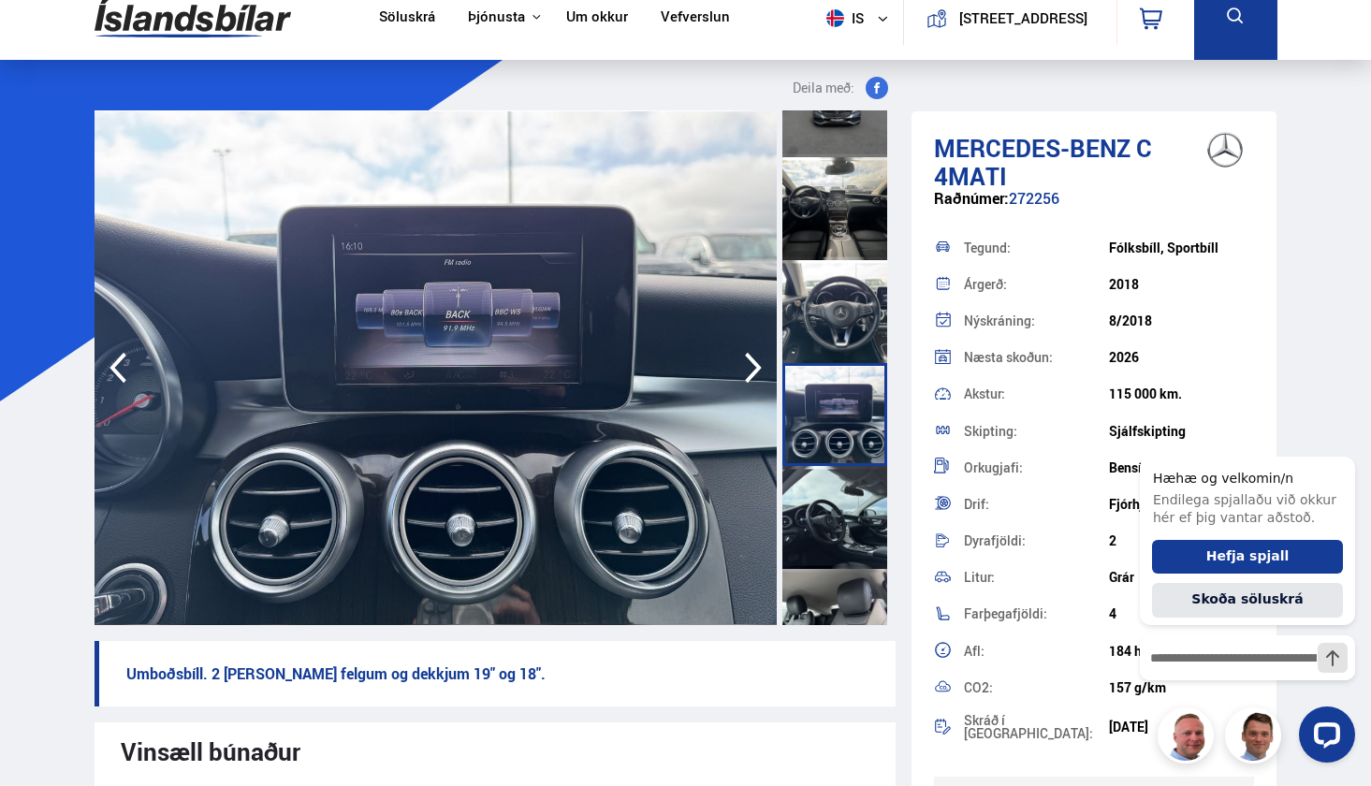
scroll to position [728, 0]
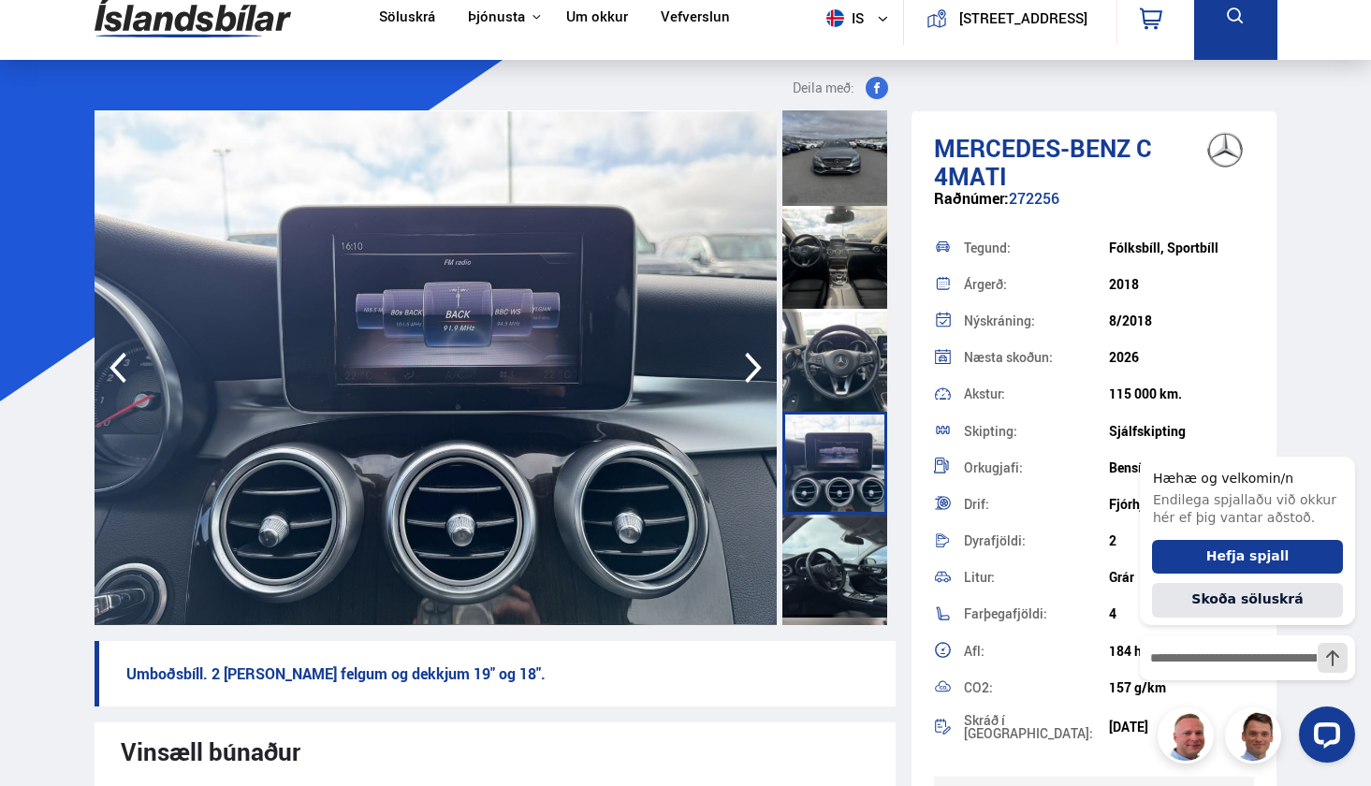
click at [837, 315] on div at bounding box center [835, 360] width 105 height 103
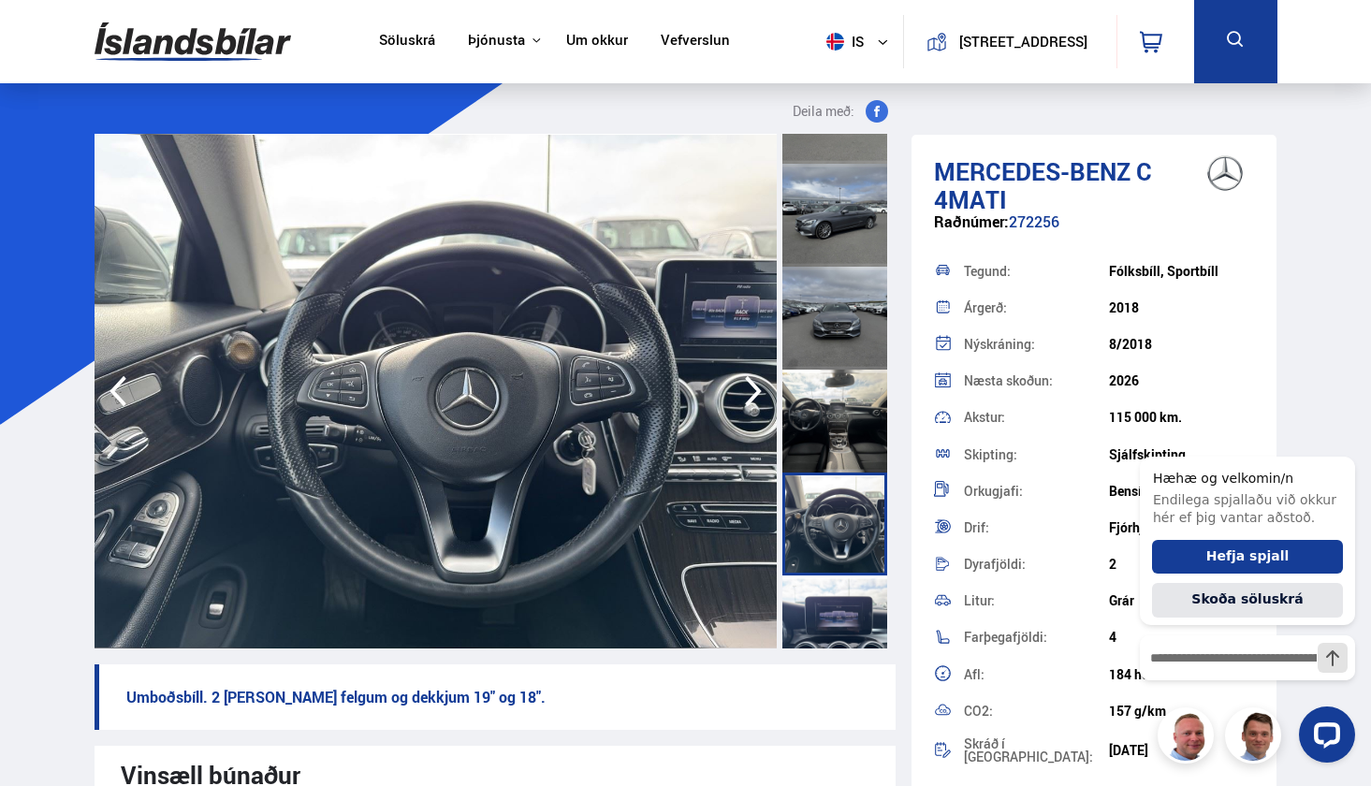
scroll to position [0, 0]
